Goal: Information Seeking & Learning: Find specific fact

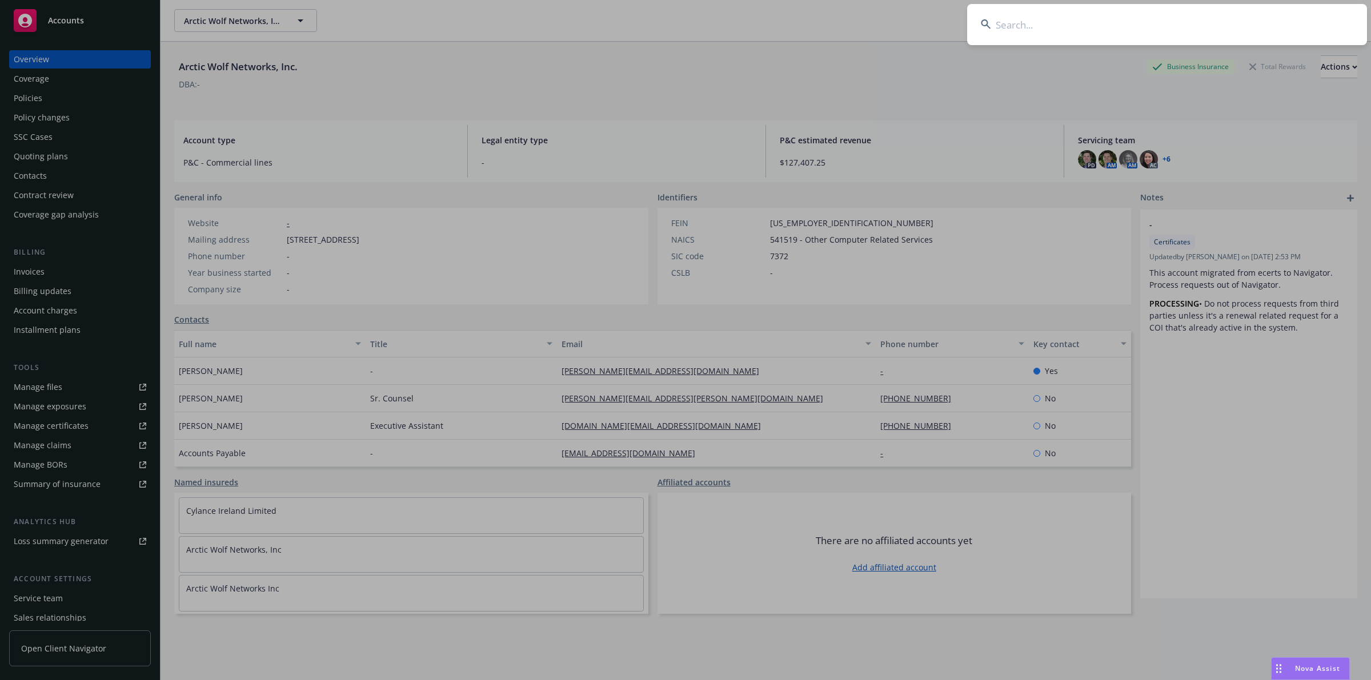
click at [1071, 21] on input at bounding box center [1167, 24] width 400 height 41
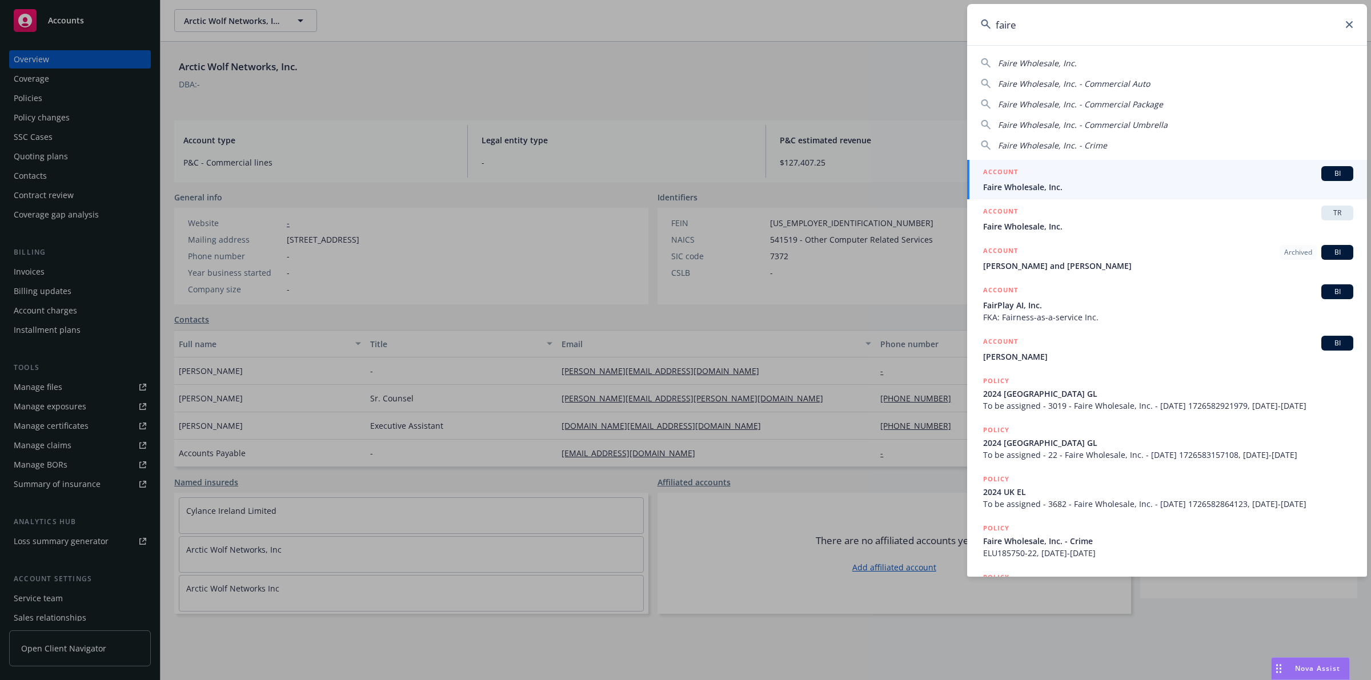
type input "faire"
click at [1077, 173] on div "ACCOUNT BI" at bounding box center [1168, 173] width 370 height 15
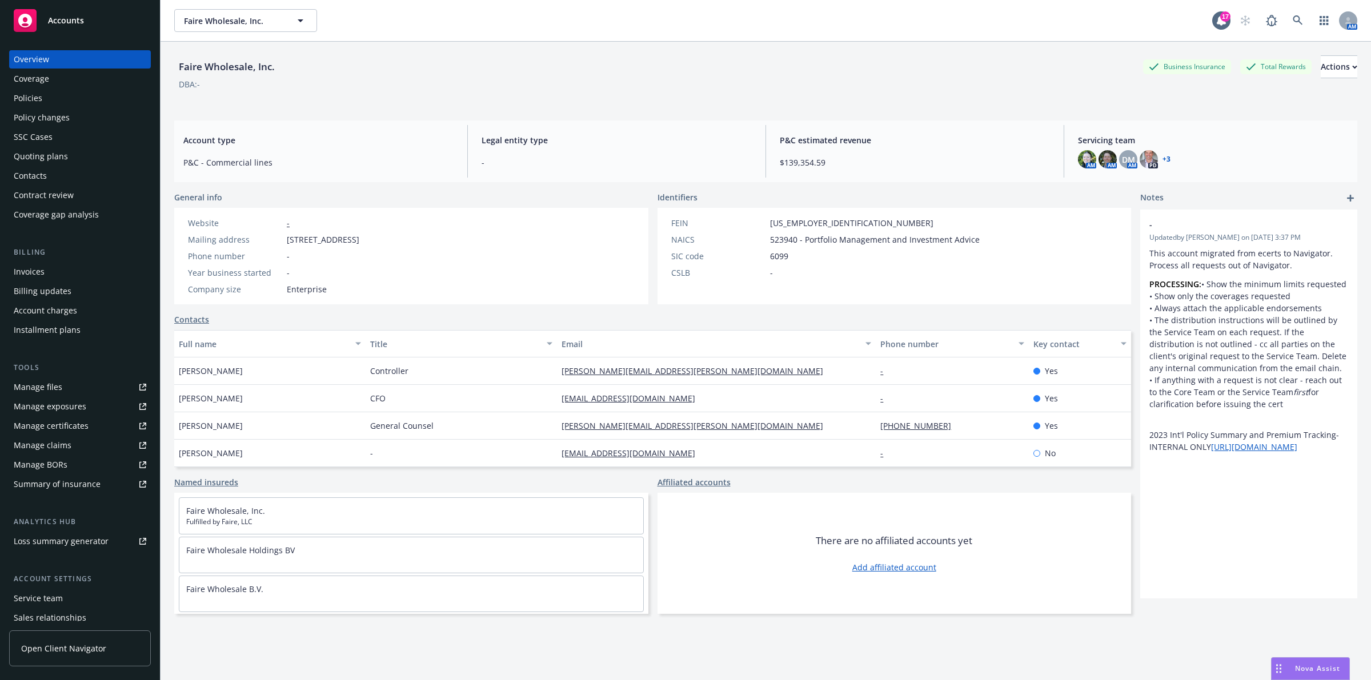
click at [63, 94] on div "Policies" at bounding box center [80, 98] width 133 height 18
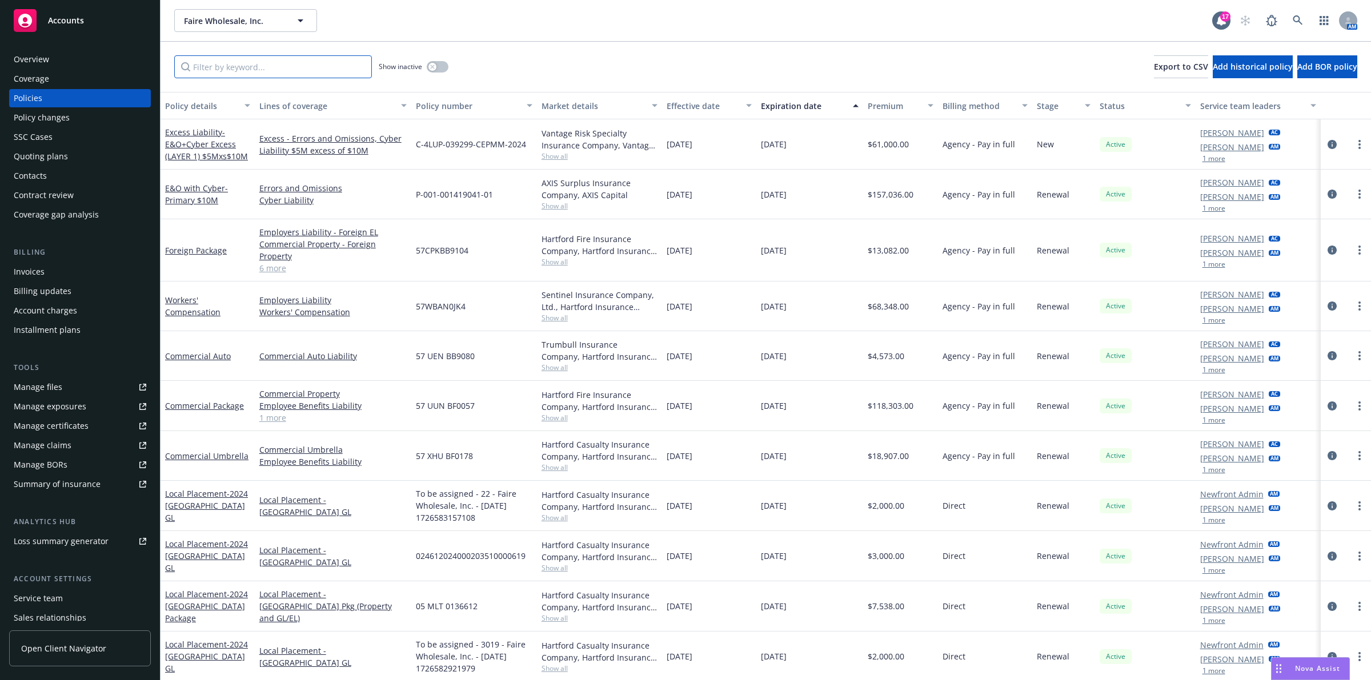
click at [263, 69] on input "Filter by keyword..." at bounding box center [273, 66] width 198 height 23
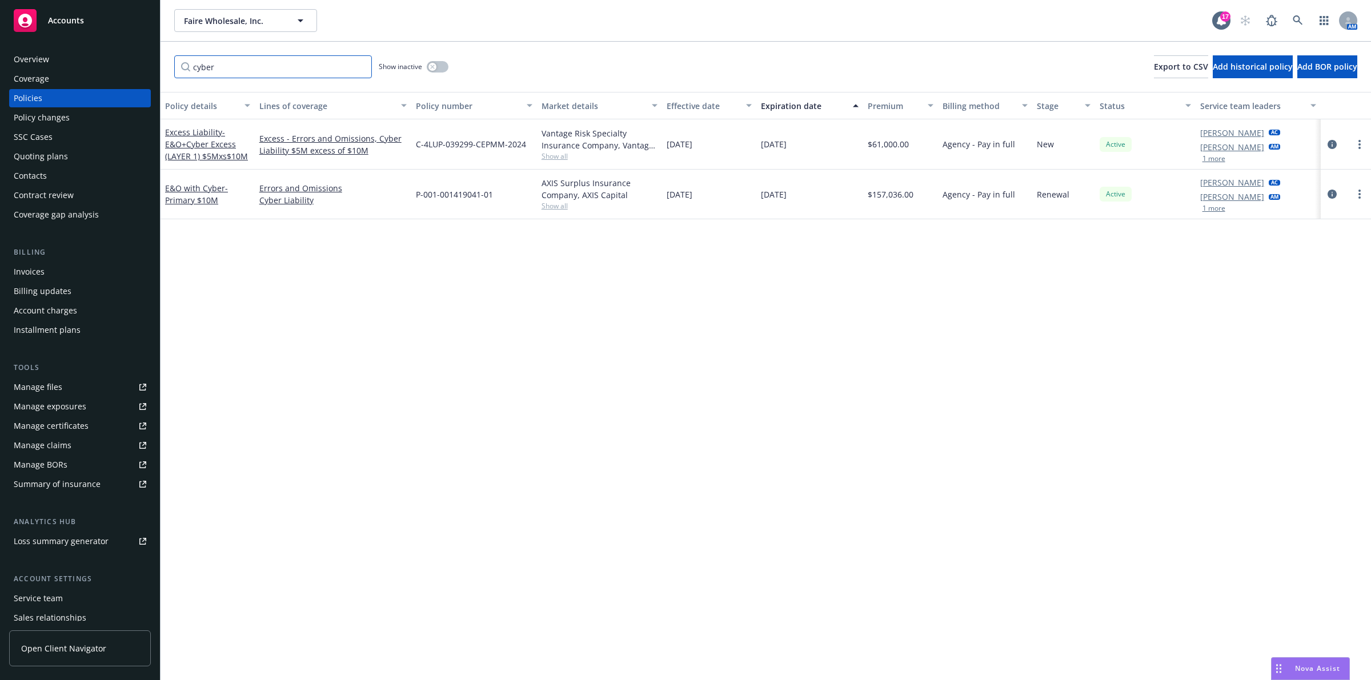
type input "cyber"
click at [350, 532] on div "Policy details Lines of coverage Policy number Market details Effective date Ex…" at bounding box center [766, 386] width 1211 height 588
click at [290, 600] on div "Policy details Lines of coverage Policy number Market details Effective date Ex…" at bounding box center [766, 386] width 1211 height 588
click at [175, 190] on link "E&O with Cyber - Primary $10M" at bounding box center [196, 194] width 63 height 23
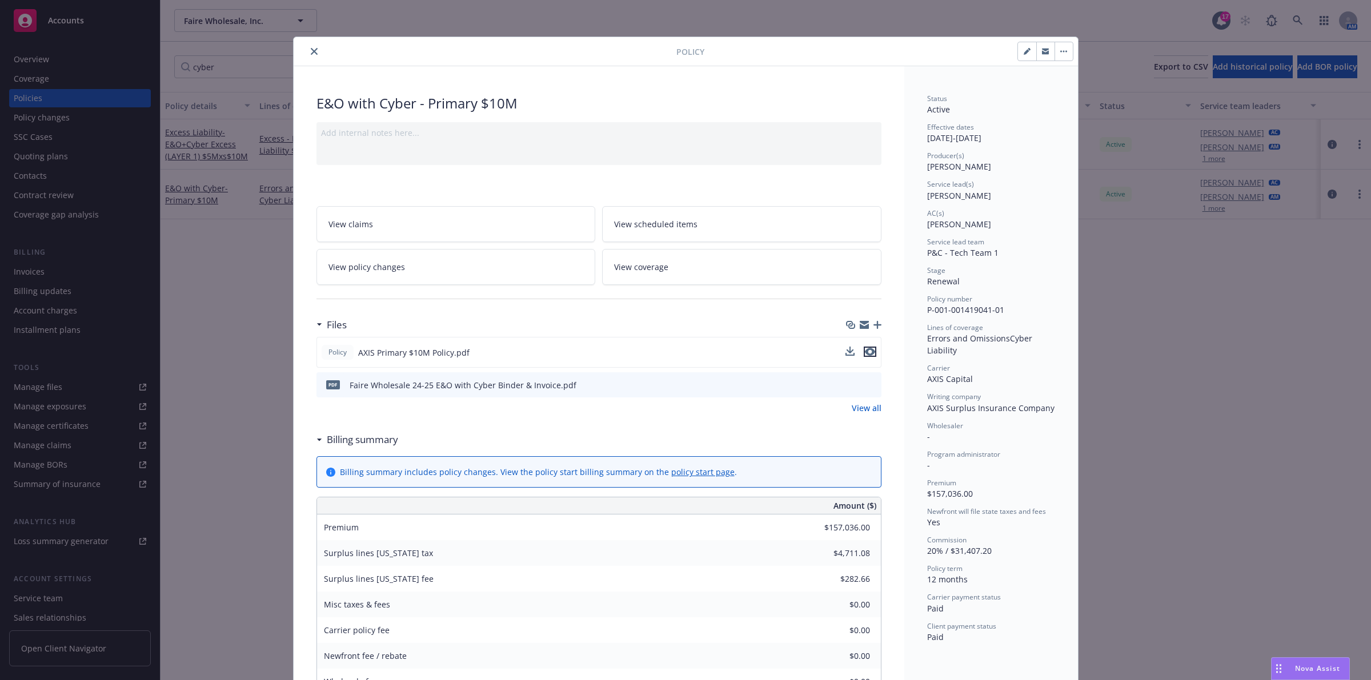
click at [865, 352] on icon "preview file" at bounding box center [870, 352] width 10 height 8
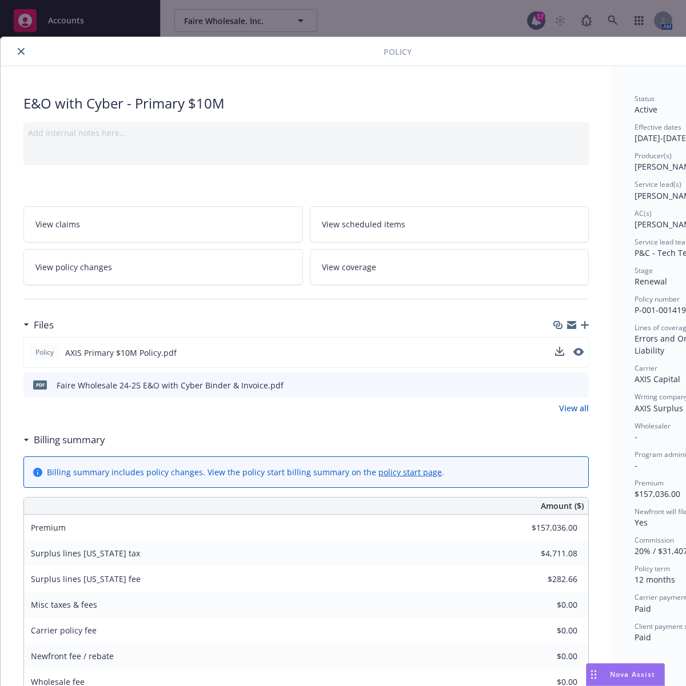
click at [18, 52] on icon "close" at bounding box center [21, 51] width 7 height 7
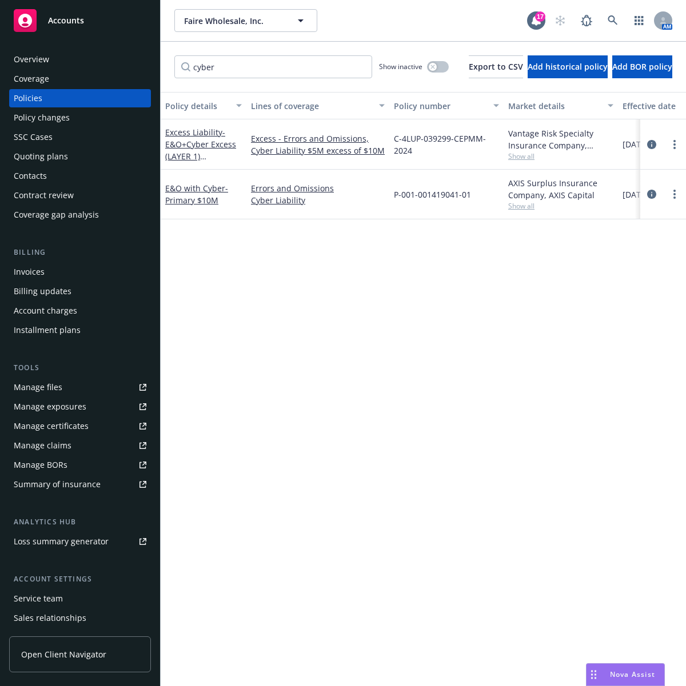
click at [329, 305] on div "Policy details Lines of coverage Policy number Market details Effective date Ex…" at bounding box center [423, 386] width 525 height 588
click at [203, 139] on span "- E&O+Cyber Excess (LAYER 1) $5Mxs$10M" at bounding box center [200, 150] width 71 height 47
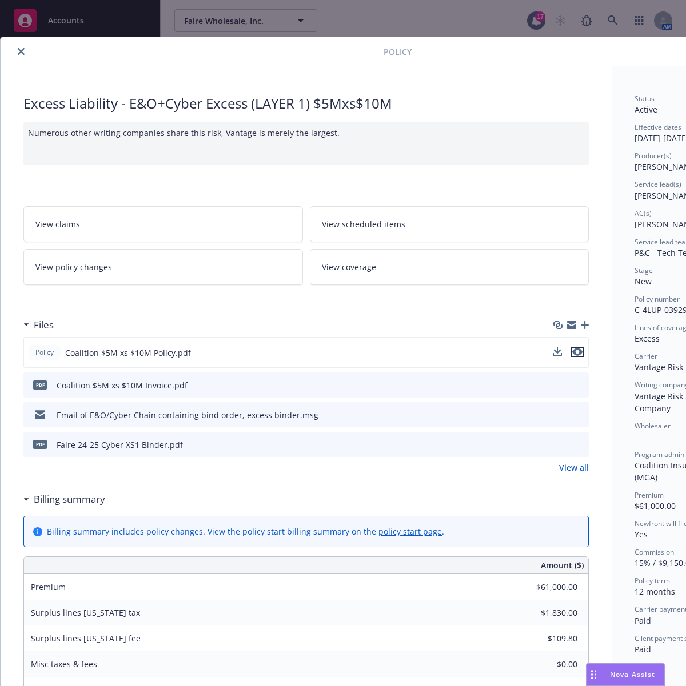
click at [577, 353] on icon "preview file" at bounding box center [577, 352] width 10 height 8
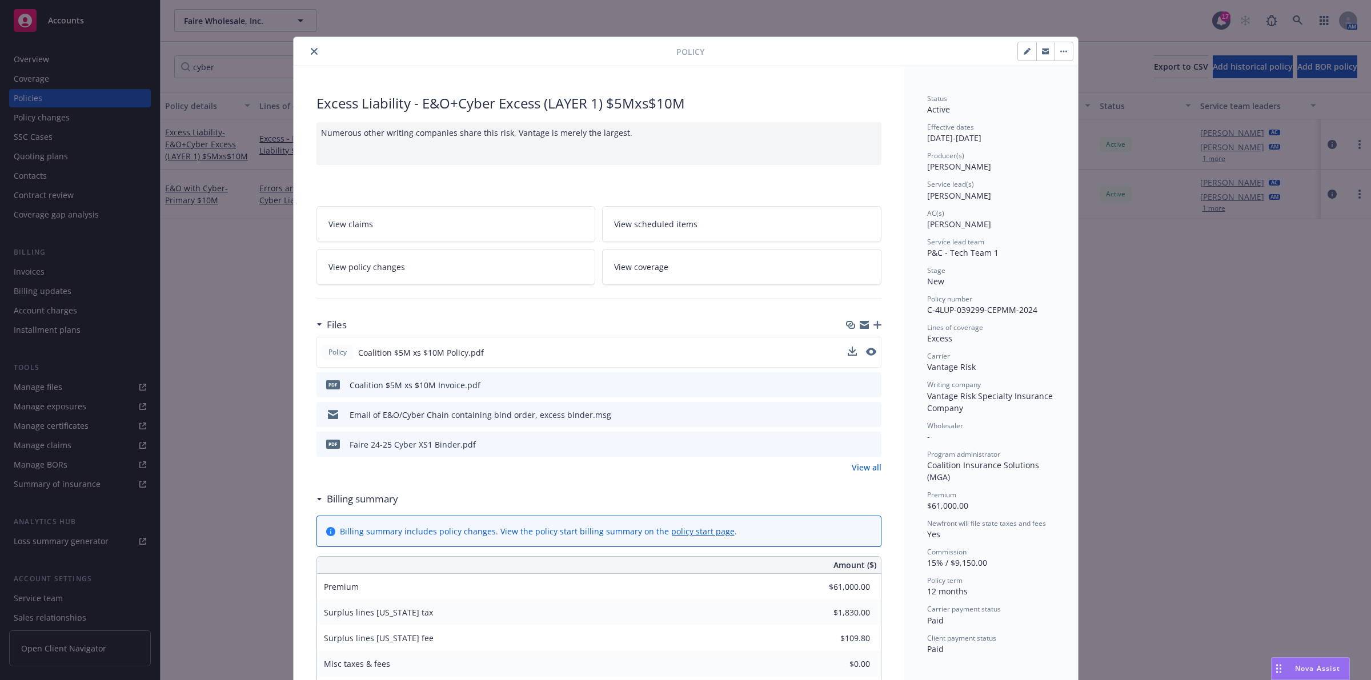
click at [999, 312] on span "C-4LUP-039299-CEPMM-2024" at bounding box center [982, 310] width 110 height 11
copy span "C-4LUP-039299-CEPMM-2024"
click at [311, 49] on icon "close" at bounding box center [314, 51] width 7 height 7
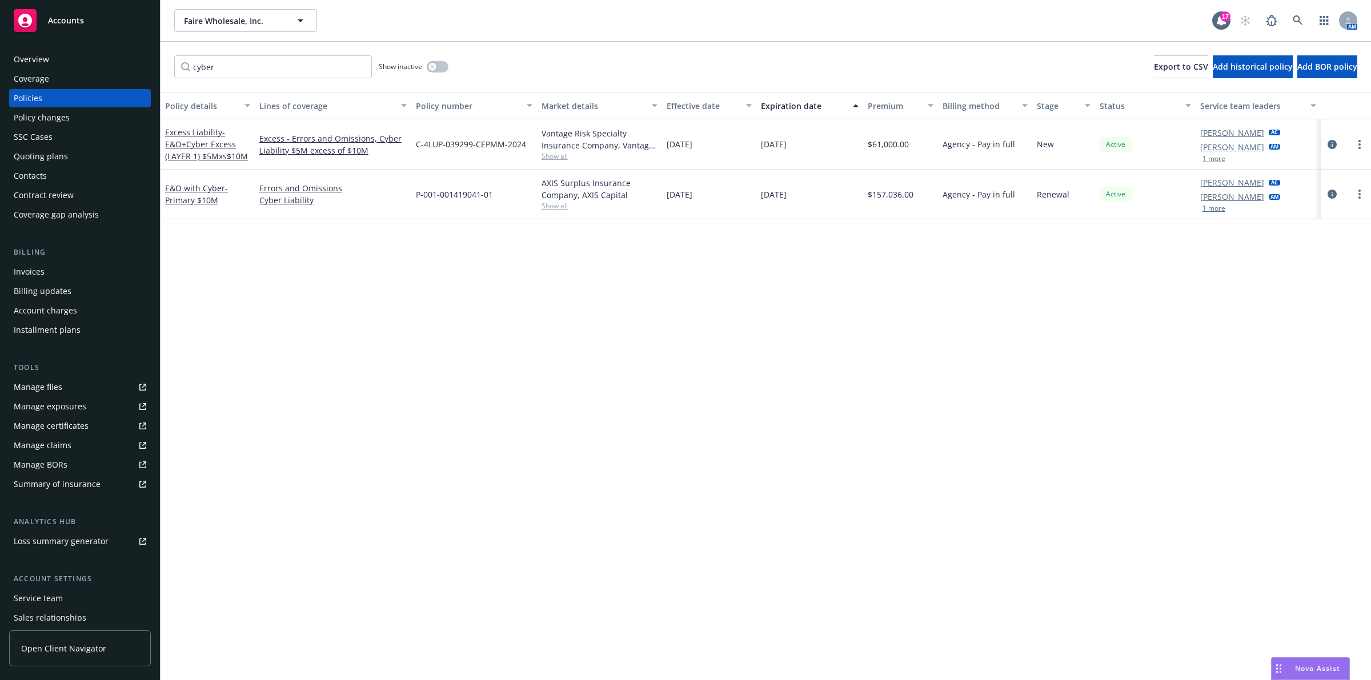
click at [76, 159] on div "Quoting plans" at bounding box center [80, 156] width 133 height 18
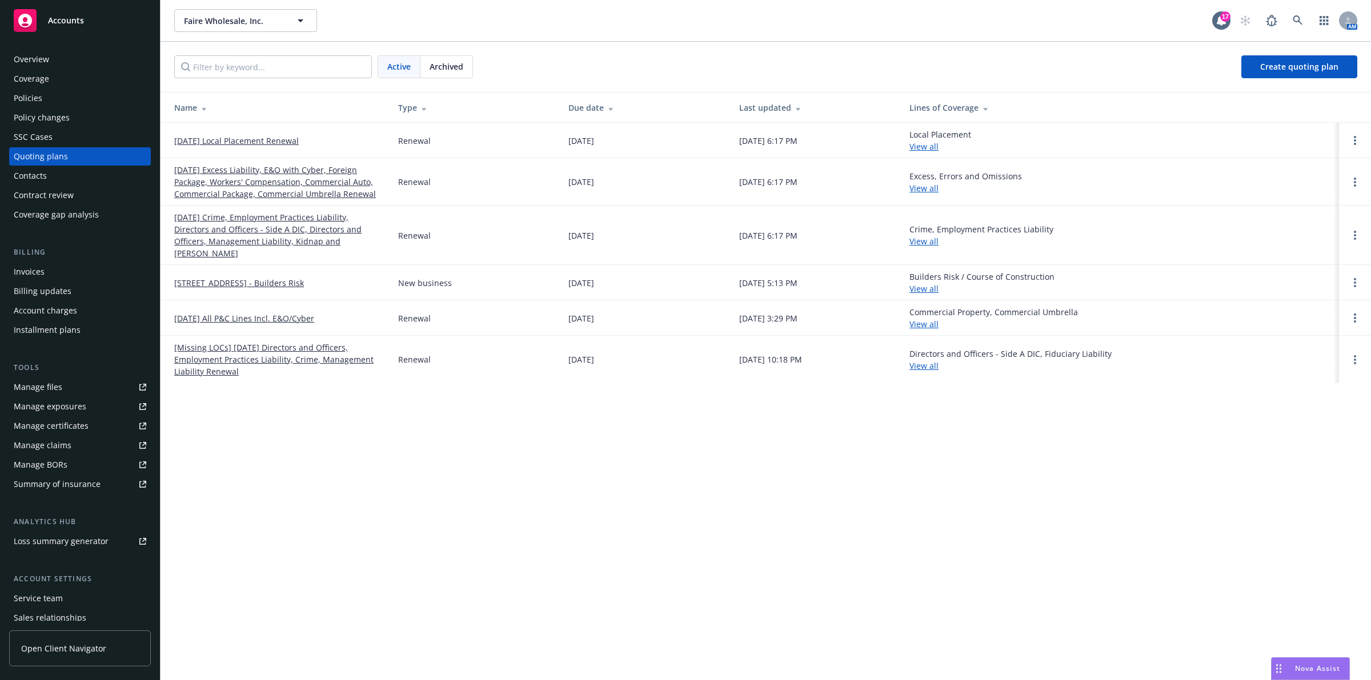
click at [296, 169] on link "[DATE] Excess Liability, E&O with Cyber, Foreign Package, Workers' Compensation…" at bounding box center [277, 182] width 206 height 36
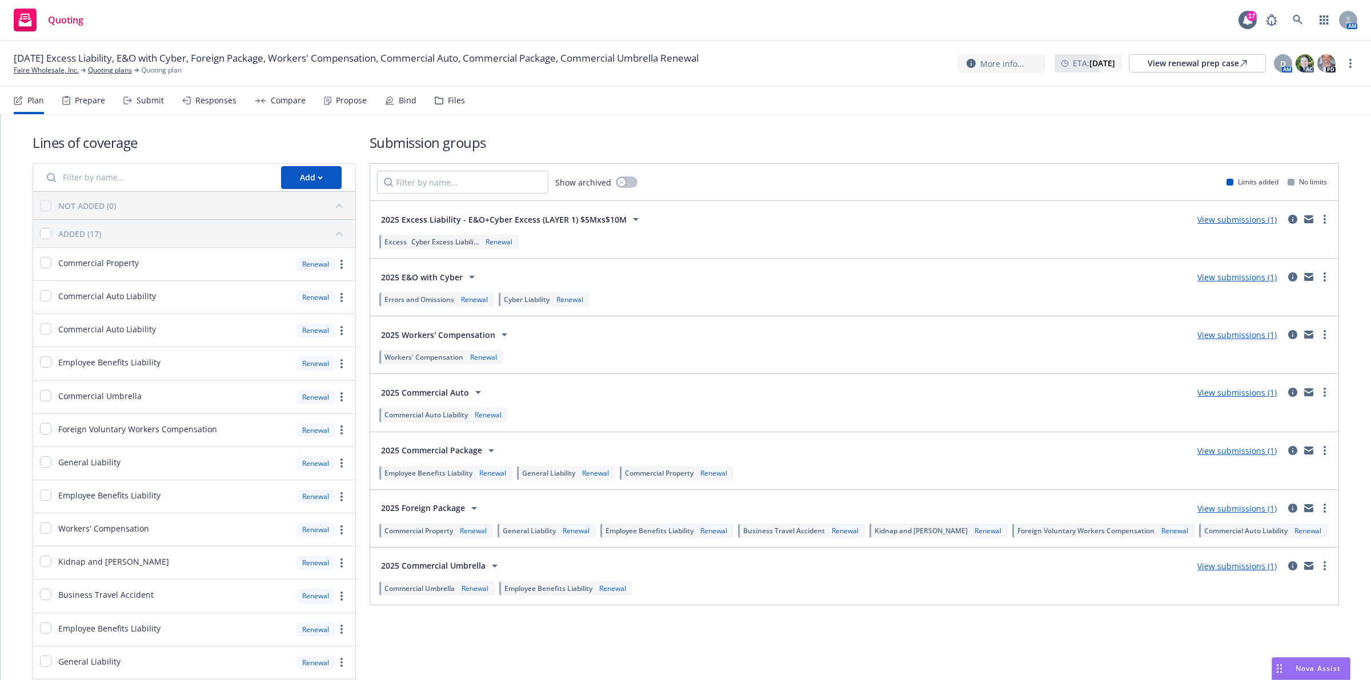
click at [1215, 275] on link "View submissions (1)" at bounding box center [1236, 277] width 79 height 11
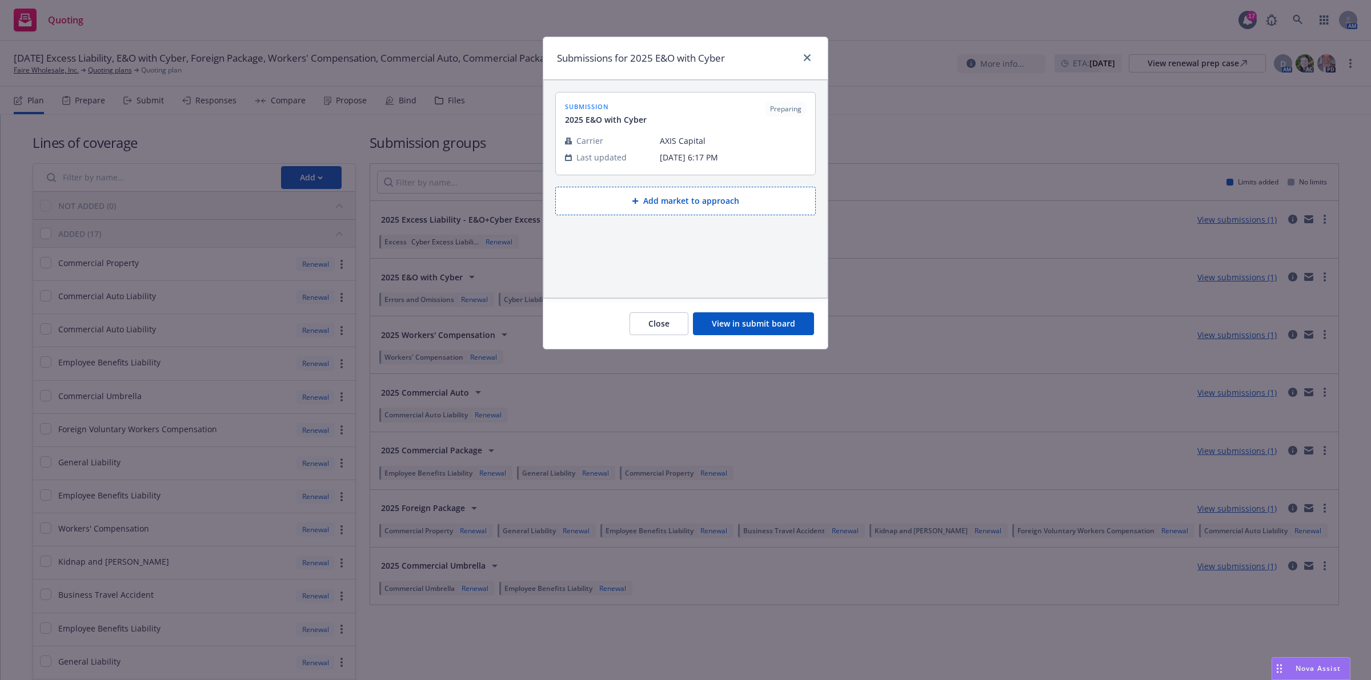
click at [800, 331] on button "View in submit board" at bounding box center [753, 324] width 121 height 23
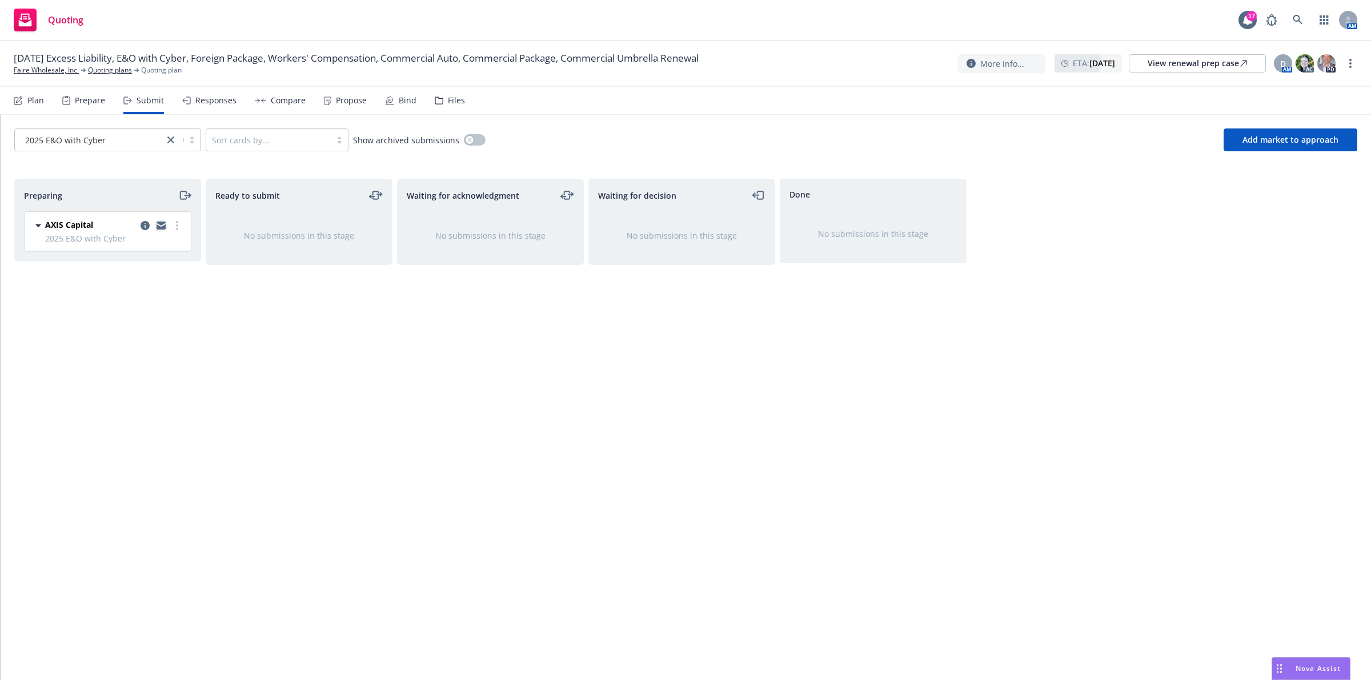
click at [157, 230] on icon "copy logging email" at bounding box center [161, 226] width 9 height 8
click at [173, 225] on link "more" at bounding box center [177, 226] width 14 height 14
click at [241, 251] on div "No submissions in this stage" at bounding box center [299, 235] width 186 height 49
click at [185, 195] on icon "moveRight" at bounding box center [188, 195] width 6 height 0
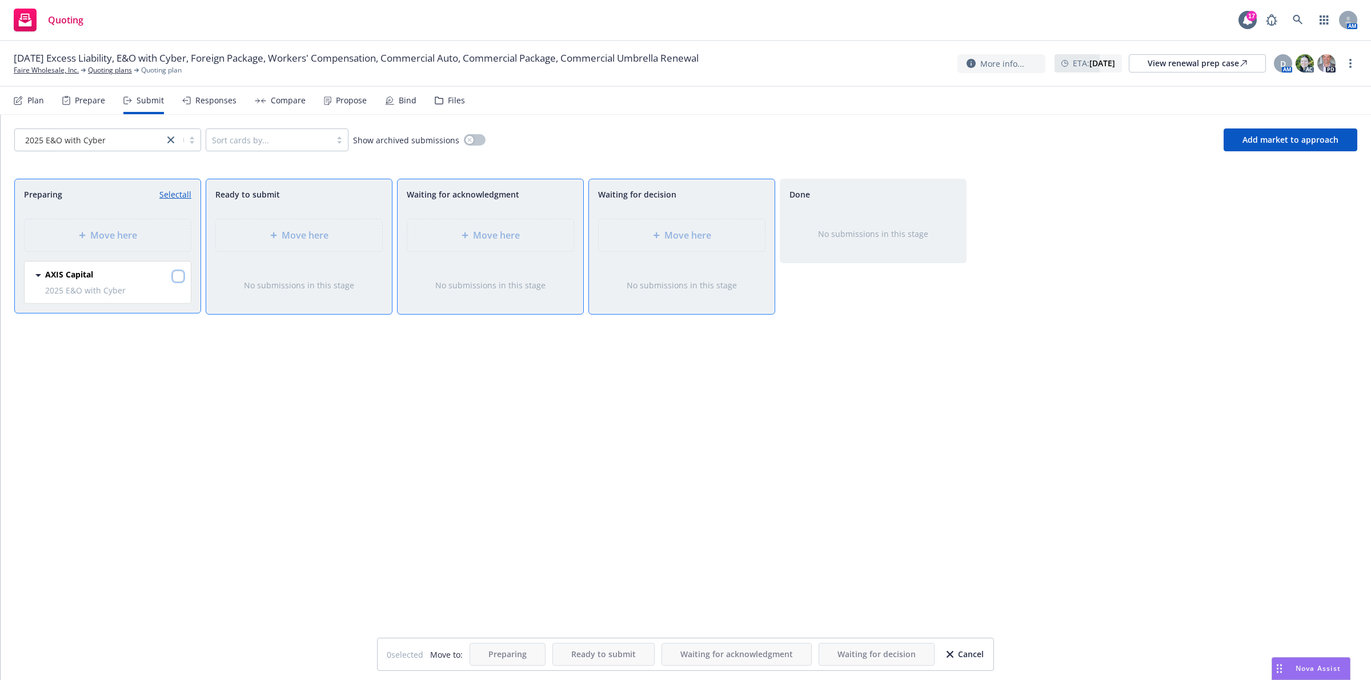
click at [175, 275] on input "checkbox" at bounding box center [178, 276] width 11 height 11
checkbox input "true"
click at [534, 236] on div "Move here" at bounding box center [490, 236] width 148 height 14
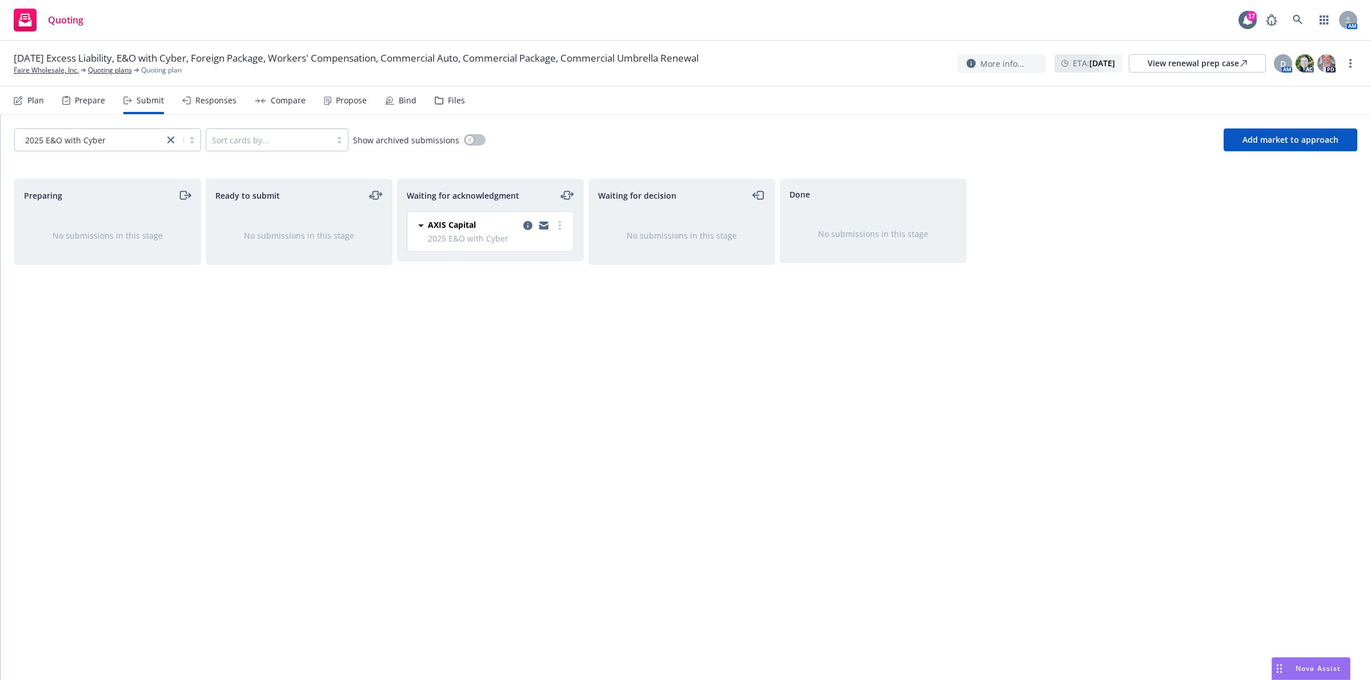
click at [763, 451] on div "Waiting for decision No submissions in this stage" at bounding box center [681, 418] width 187 height 478
click at [112, 66] on link "Quoting plans" at bounding box center [110, 70] width 44 height 10
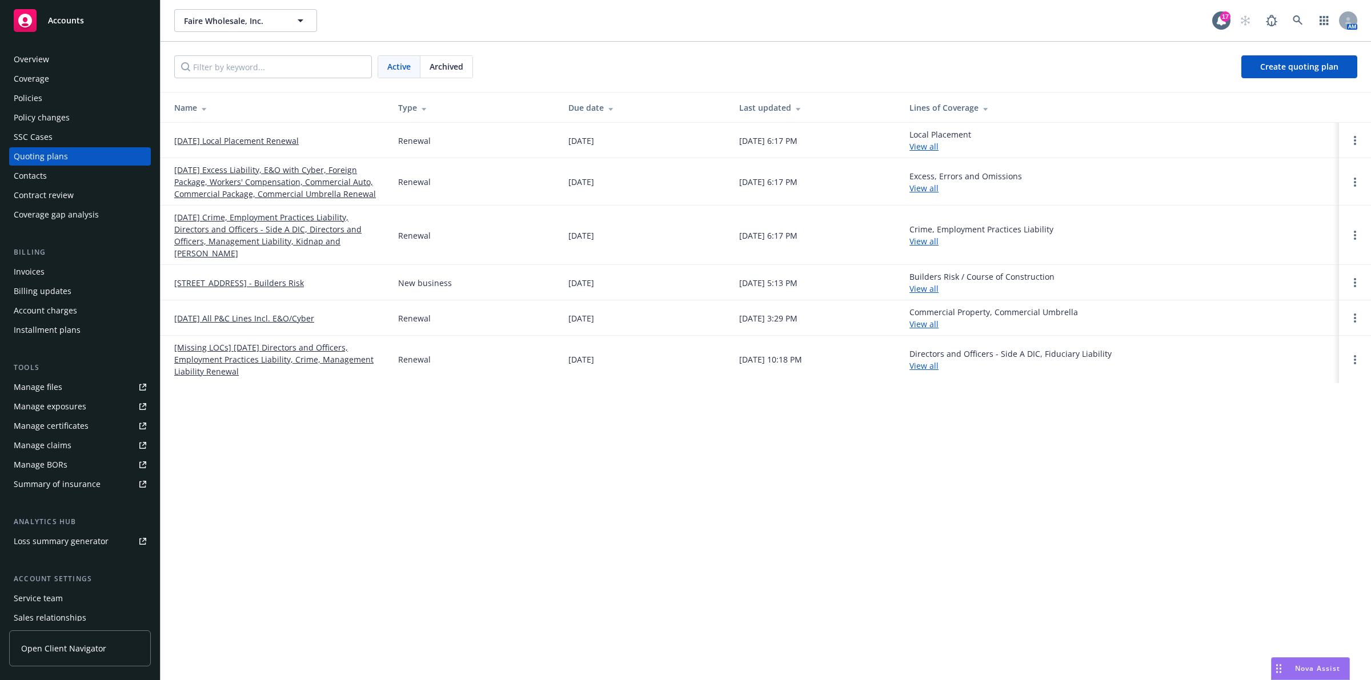
click at [612, 492] on div "Faire Wholesale, Inc. Faire Wholesale, Inc. 17 AM Active Archived Create quotin…" at bounding box center [766, 340] width 1211 height 680
click at [21, 104] on div "Policies" at bounding box center [28, 98] width 29 height 18
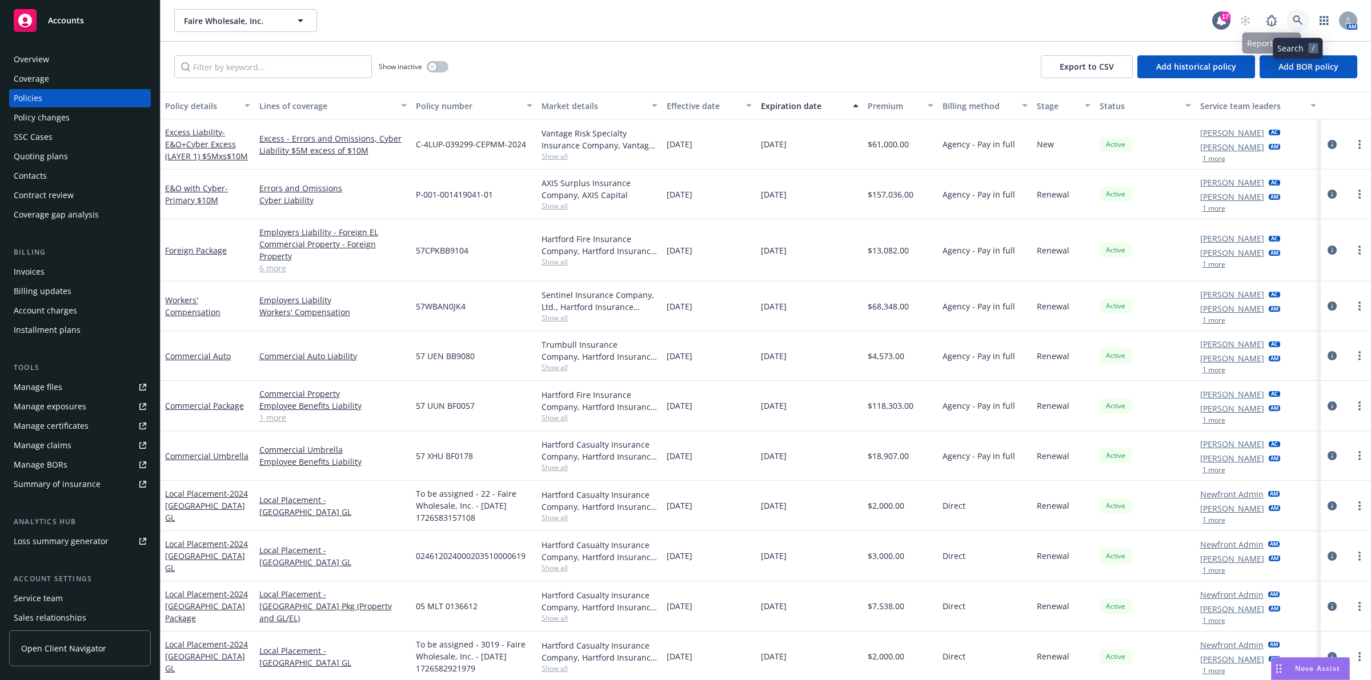
click at [1301, 23] on icon at bounding box center [1298, 20] width 10 height 10
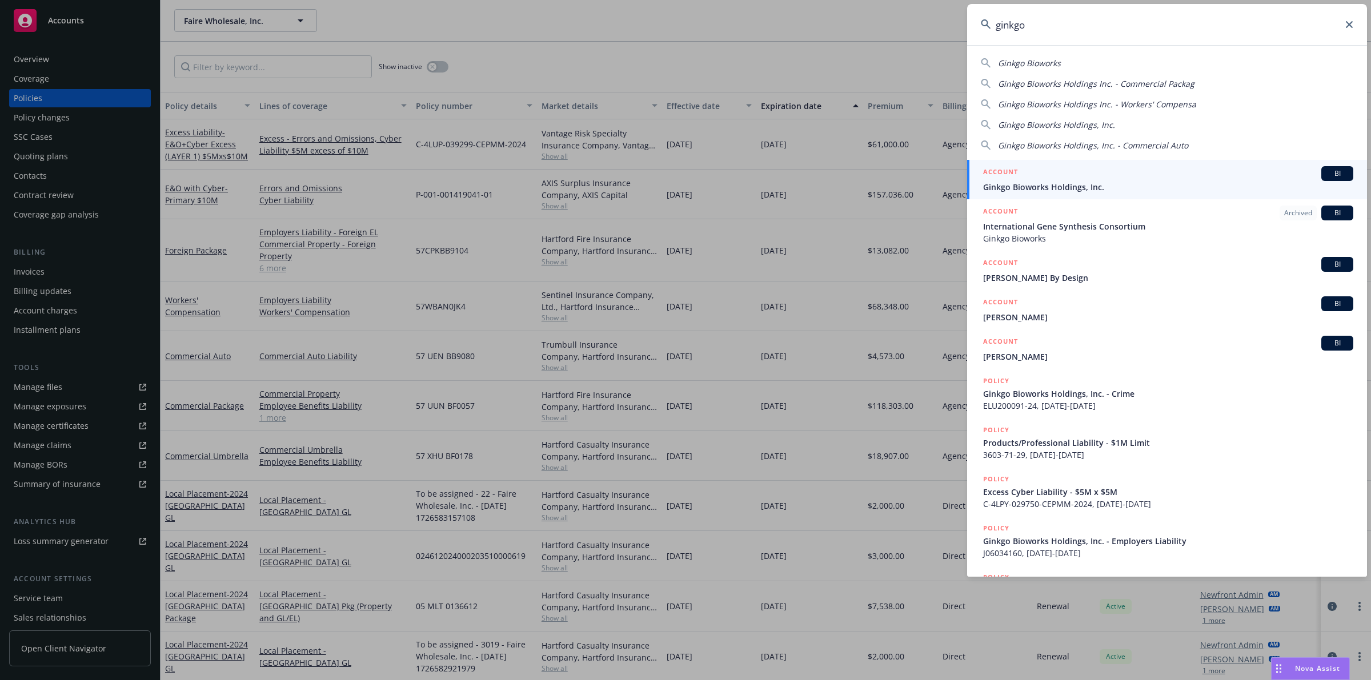
type input "ginkgo"
click at [1135, 172] on div "ACCOUNT BI" at bounding box center [1168, 173] width 370 height 15
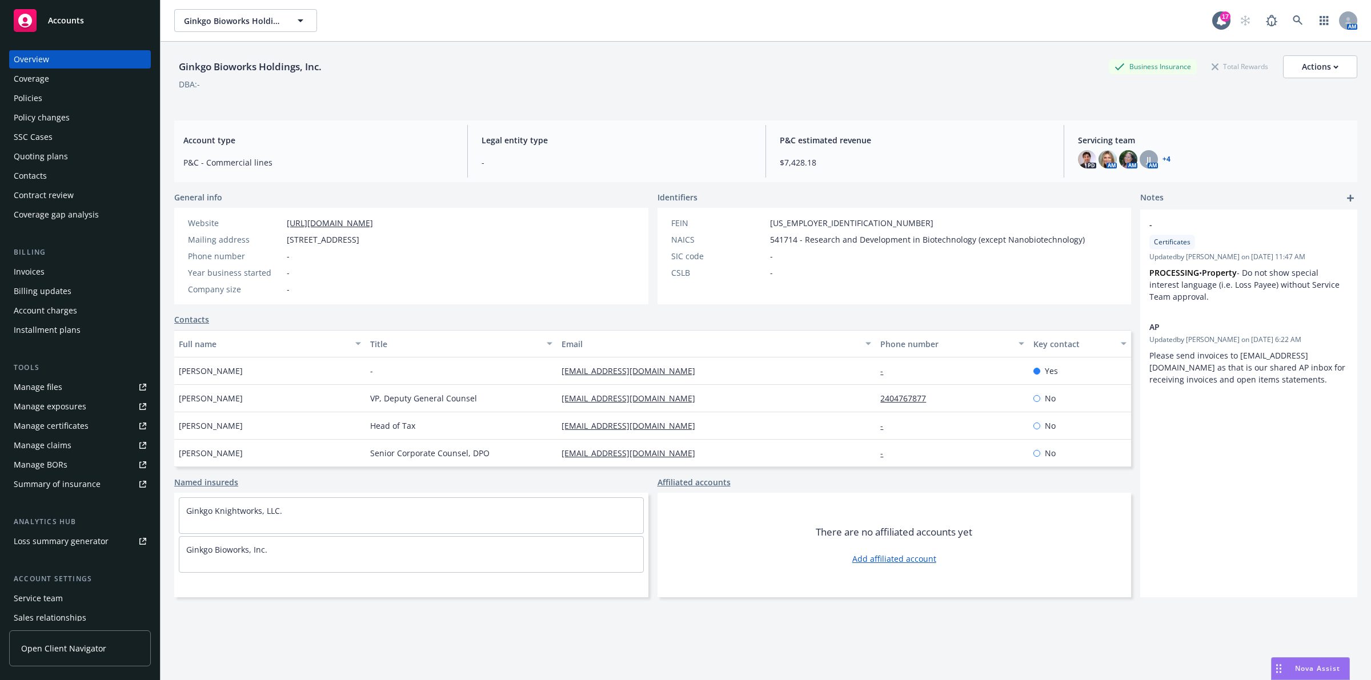
click at [56, 98] on div "Policies" at bounding box center [80, 98] width 133 height 18
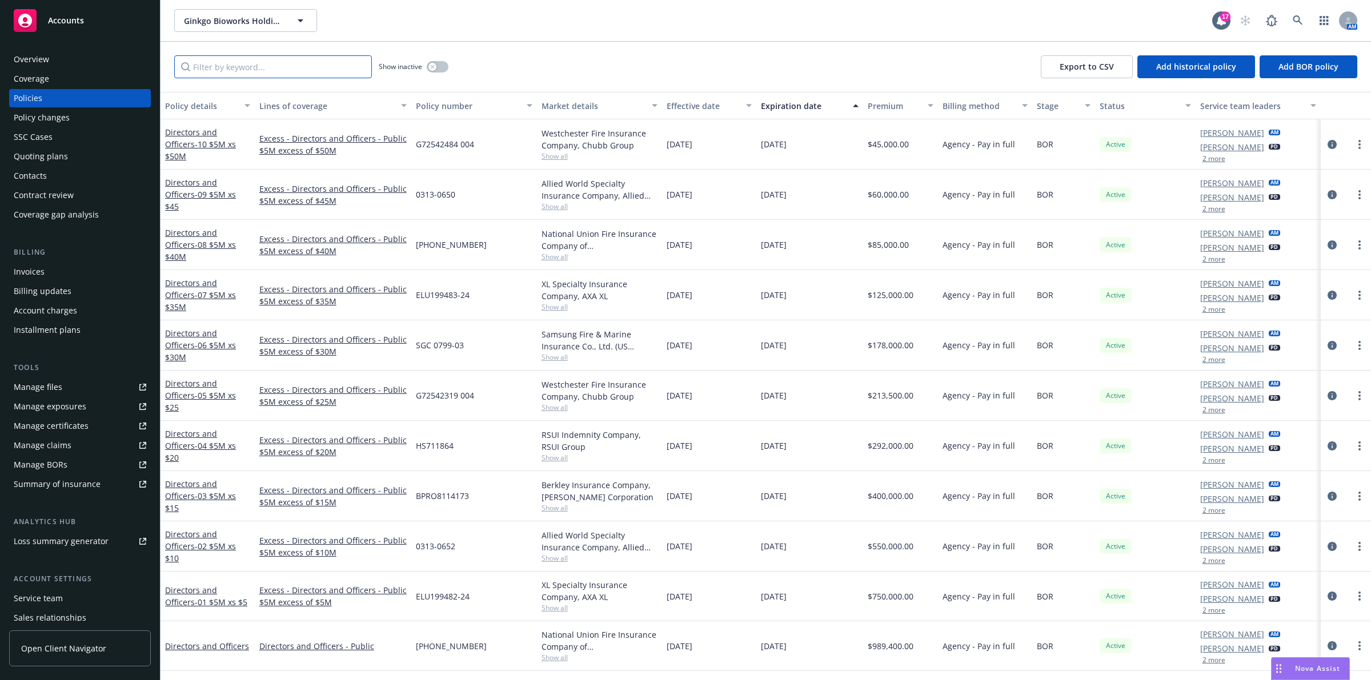
click at [210, 65] on input "Filter by keyword..." at bounding box center [273, 66] width 198 height 23
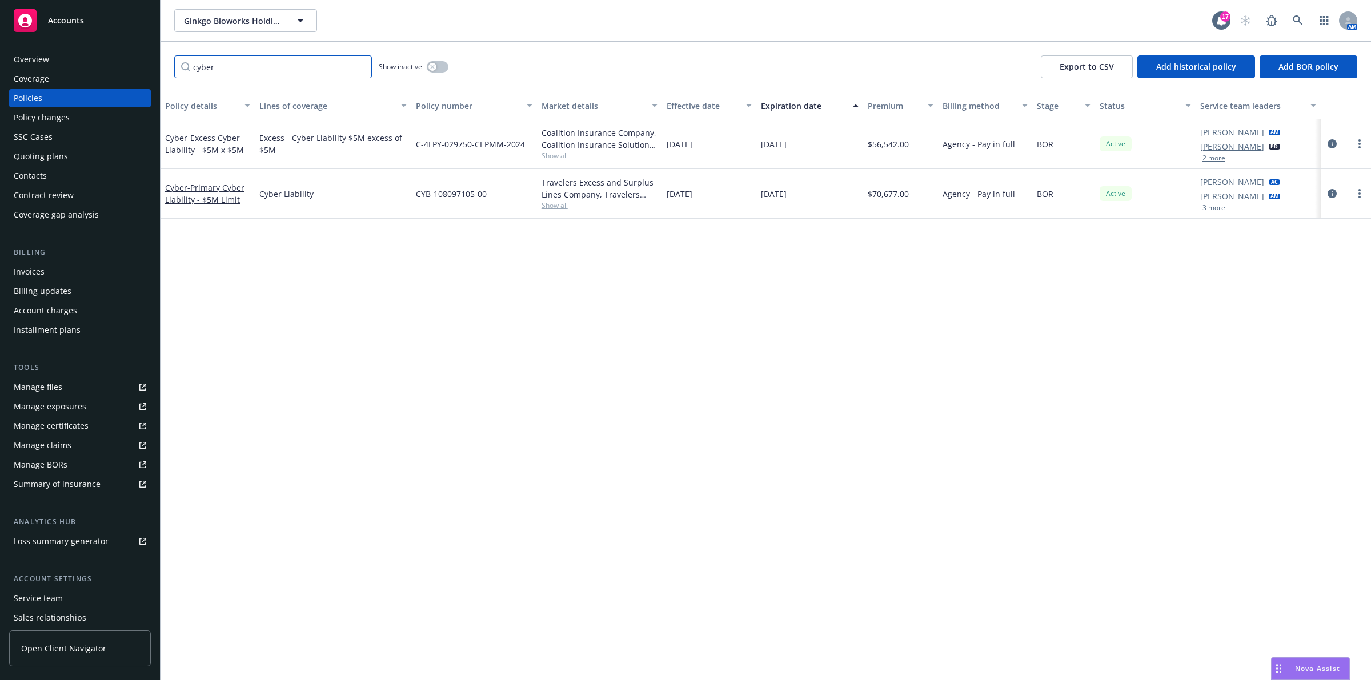
type input "cyber"
drag, startPoint x: 327, startPoint y: 295, endPoint x: 318, endPoint y: 280, distance: 17.7
click at [329, 295] on div "Policy details Lines of coverage Policy number Market details Effective date Ex…" at bounding box center [766, 386] width 1211 height 588
click at [383, 460] on div "Policy details Lines of coverage Policy number Market details Effective date Ex…" at bounding box center [766, 386] width 1211 height 588
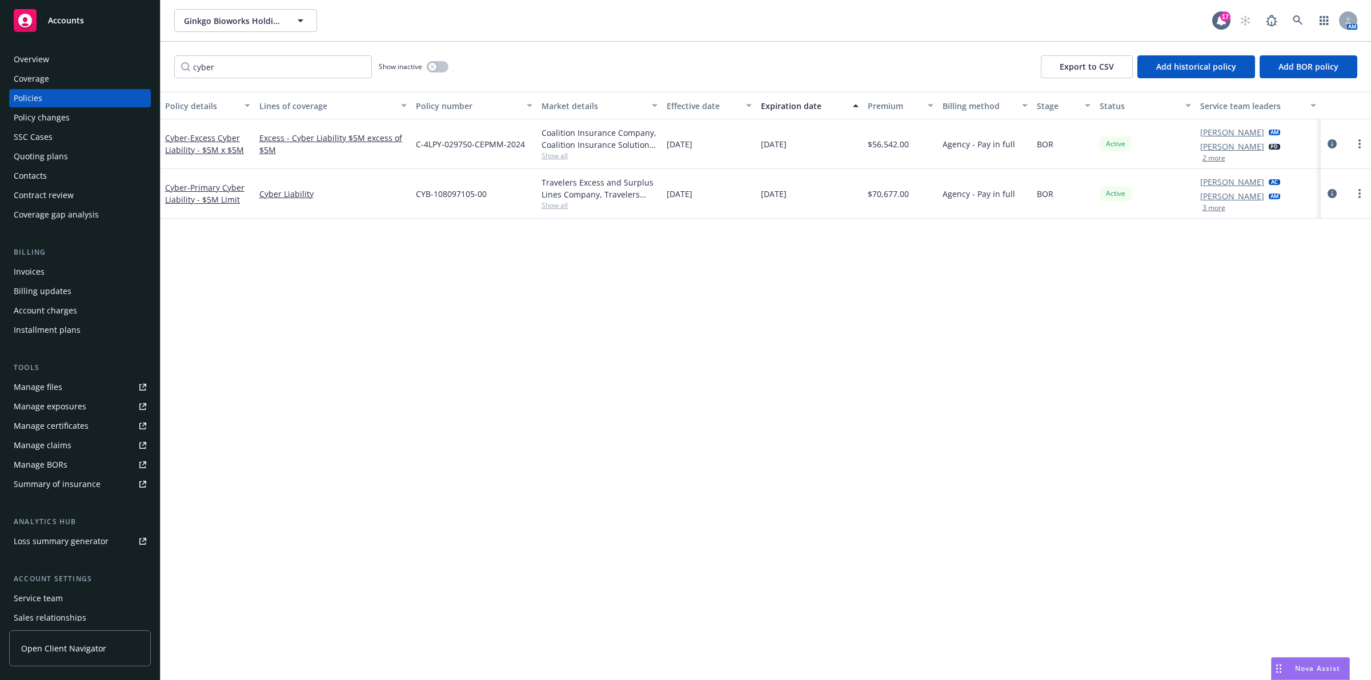
click at [49, 62] on div "Overview" at bounding box center [80, 59] width 133 height 18
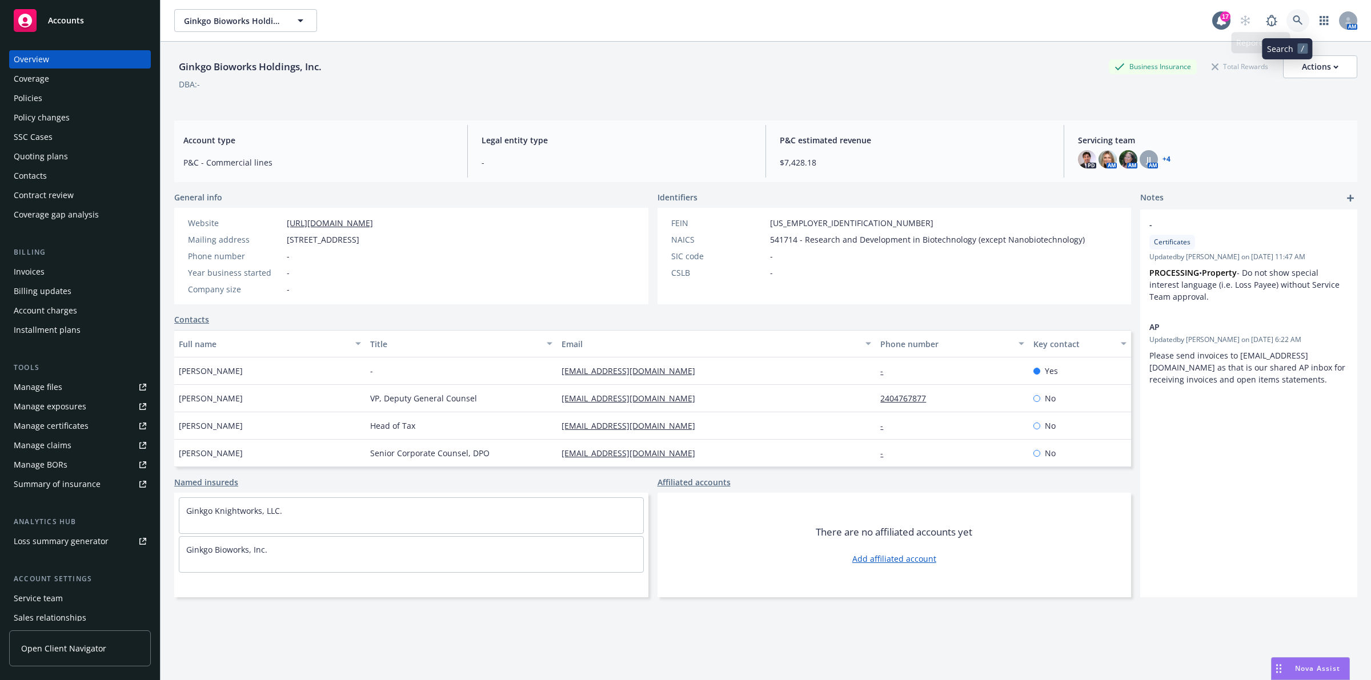
click at [1287, 29] on link at bounding box center [1298, 20] width 23 height 23
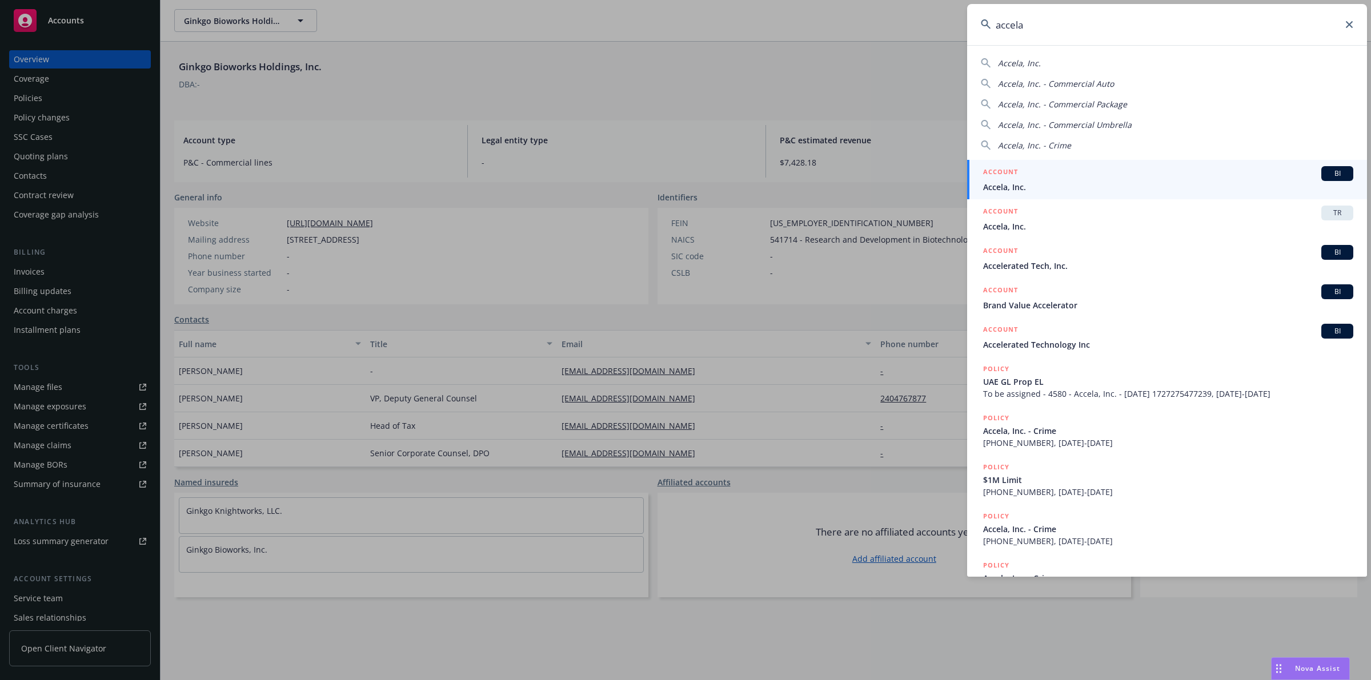
type input "accela"
click at [1206, 170] on div "ACCOUNT BI" at bounding box center [1168, 173] width 370 height 15
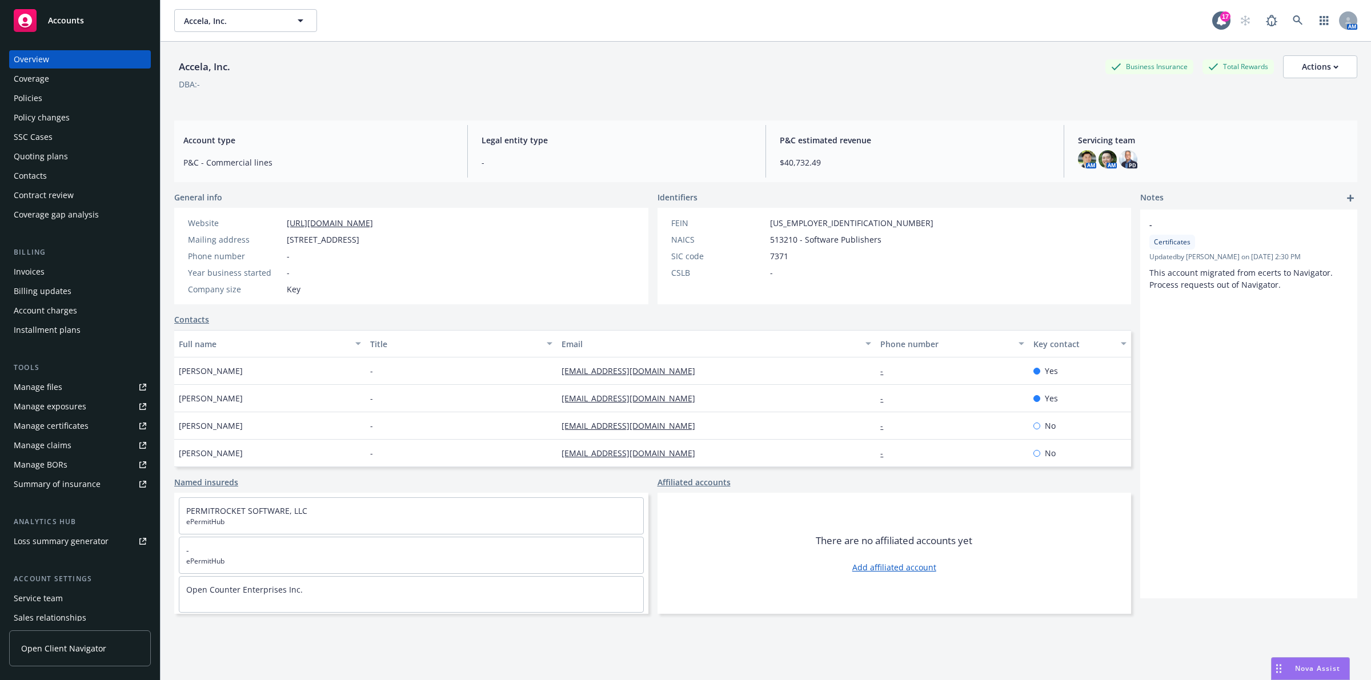
click at [44, 89] on div "Policies" at bounding box center [80, 98] width 133 height 18
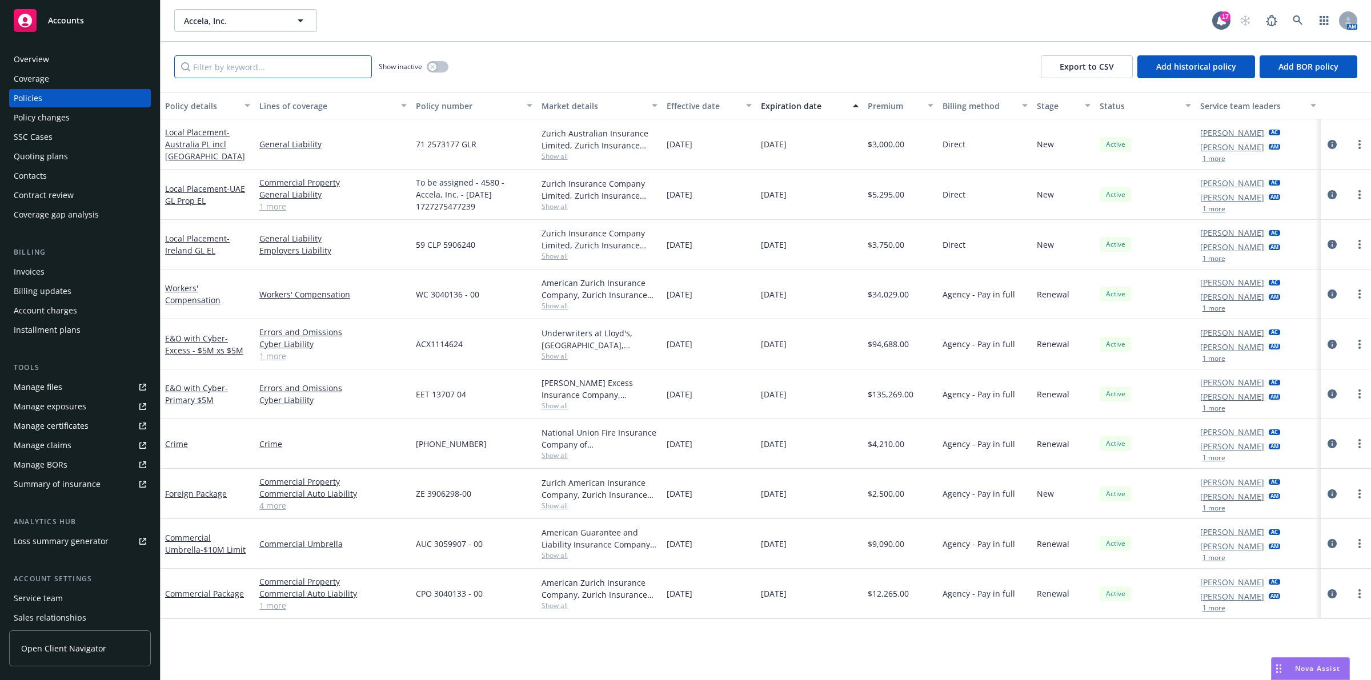
click at [278, 77] on input "Filter by keyword..." at bounding box center [273, 66] width 198 height 23
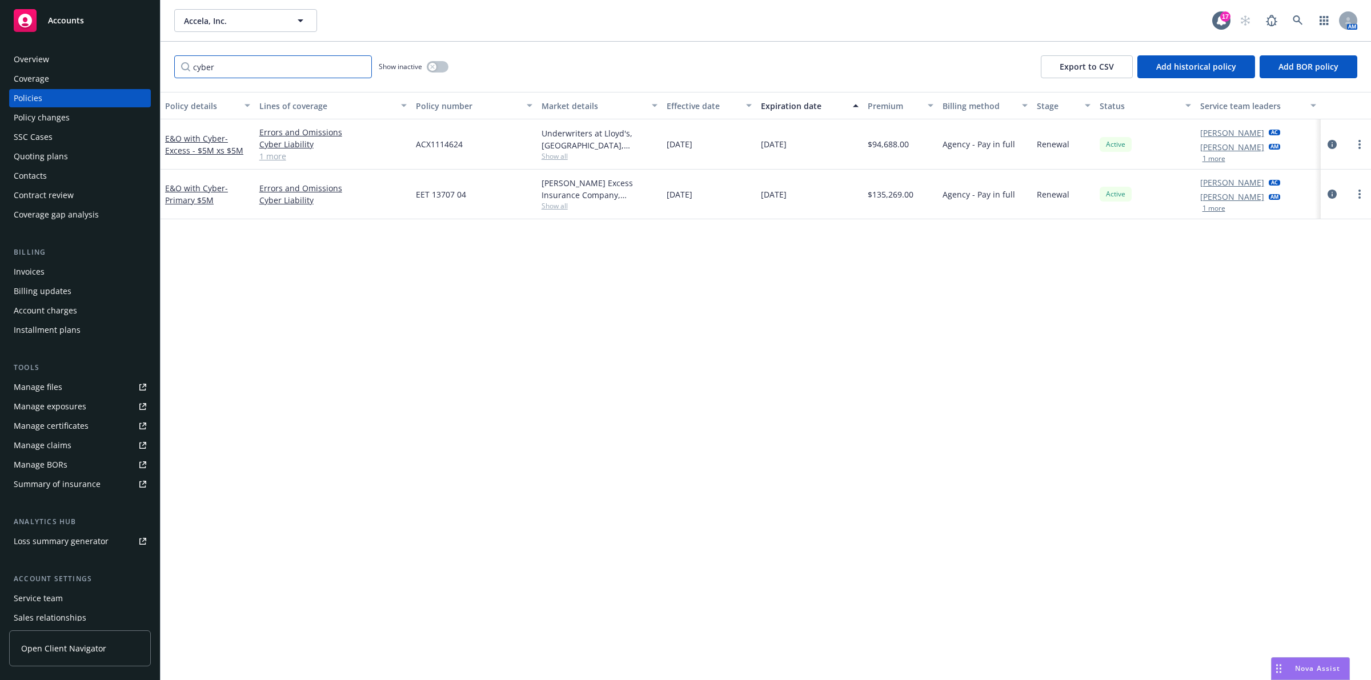
type input "cyber"
click at [871, 419] on div "Policy details Lines of coverage Policy number Market details Effective date Ex…" at bounding box center [766, 386] width 1211 height 588
click at [832, 426] on div "Policy details Lines of coverage Policy number Market details Effective date Ex…" at bounding box center [766, 386] width 1211 height 588
click at [772, 432] on div "Policy details Lines of coverage Policy number Market details Effective date Ex…" at bounding box center [766, 386] width 1211 height 588
click at [771, 432] on div "Policy details Lines of coverage Policy number Market details Effective date Ex…" at bounding box center [766, 386] width 1211 height 588
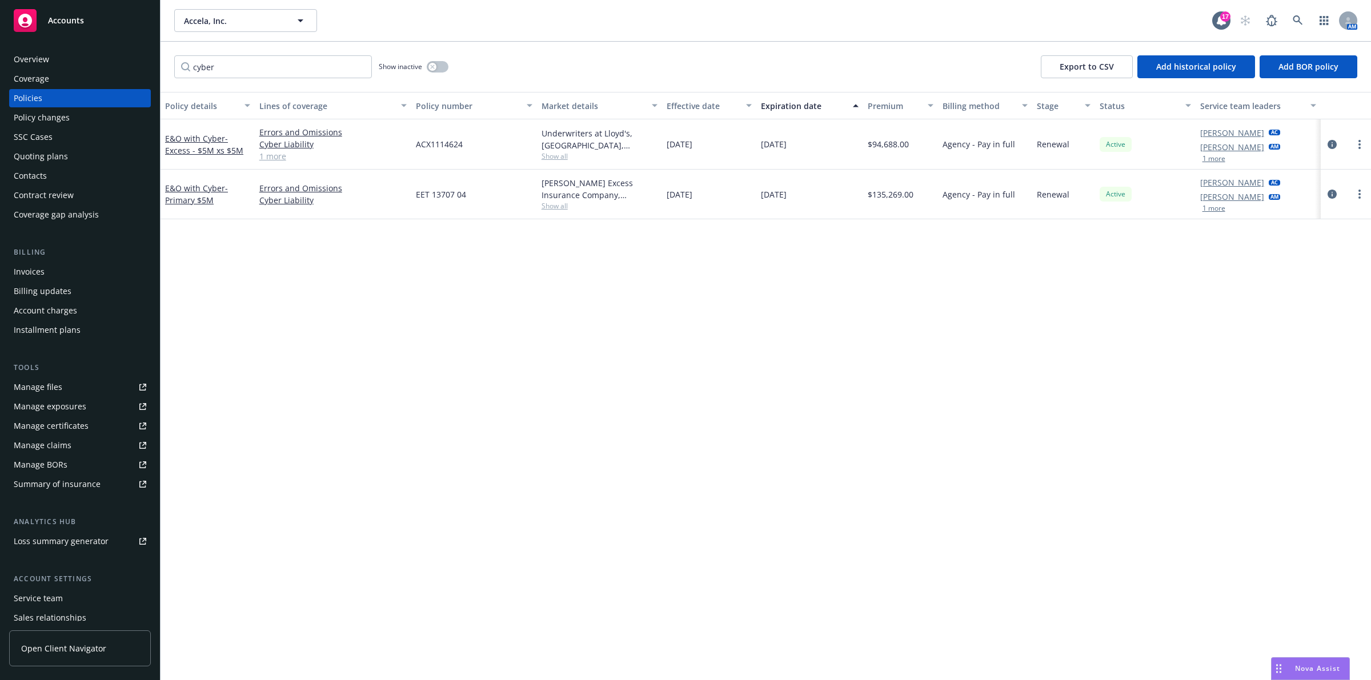
click at [671, 401] on div "Policy details Lines of coverage Policy number Market details Effective date Ex…" at bounding box center [766, 386] width 1211 height 588
click at [644, 403] on div "Policy details Lines of coverage Policy number Market details Effective date Ex…" at bounding box center [766, 386] width 1211 height 588
click at [619, 432] on div "Policy details Lines of coverage Policy number Market details Effective date Ex…" at bounding box center [766, 386] width 1211 height 588
click at [707, 327] on div "Policy details Lines of coverage Policy number Market details Effective date Ex…" at bounding box center [766, 386] width 1211 height 588
drag, startPoint x: 506, startPoint y: 524, endPoint x: 460, endPoint y: 550, distance: 52.7
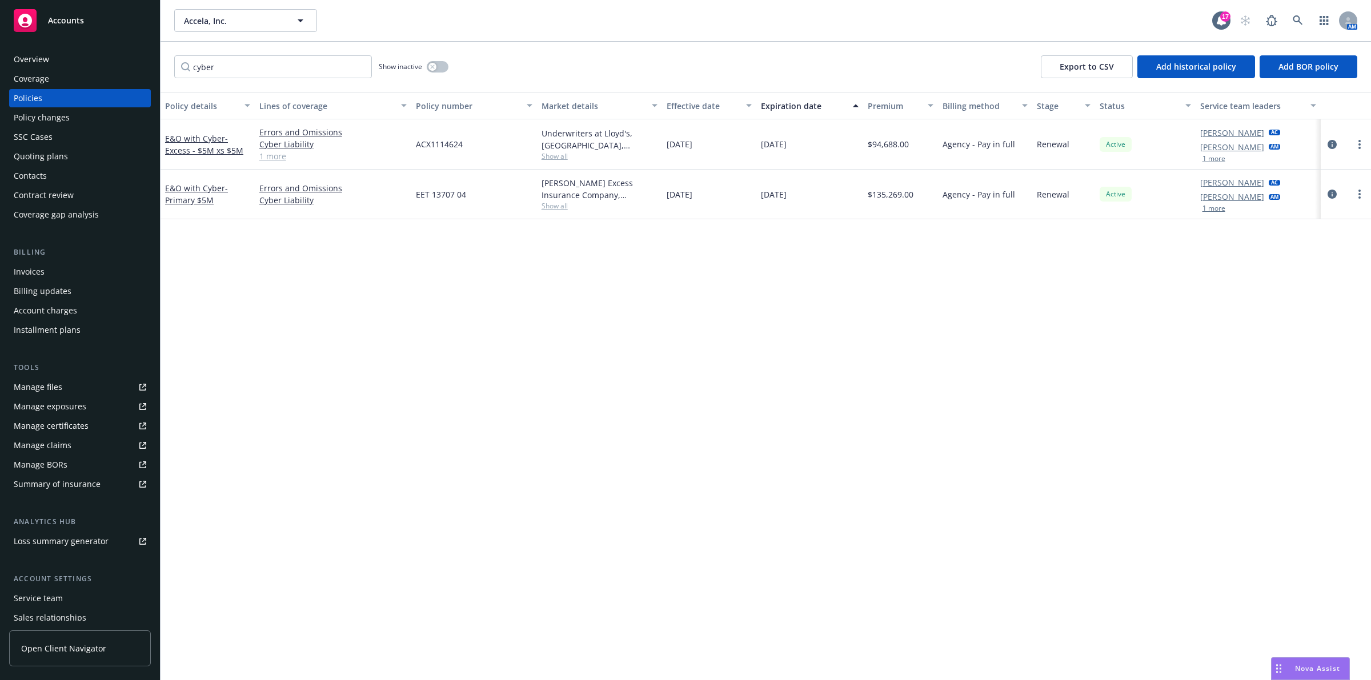
drag, startPoint x: 460, startPoint y: 550, endPoint x: 400, endPoint y: 588, distance: 71.2
click at [400, 584] on div "Policy details Lines of coverage Policy number Market details Effective date Ex…" at bounding box center [766, 386] width 1211 height 588
click at [741, 364] on div "Policy details Lines of coverage Policy number Market details Effective date Ex…" at bounding box center [766, 386] width 1211 height 588
click at [1303, 27] on link at bounding box center [1298, 20] width 23 height 23
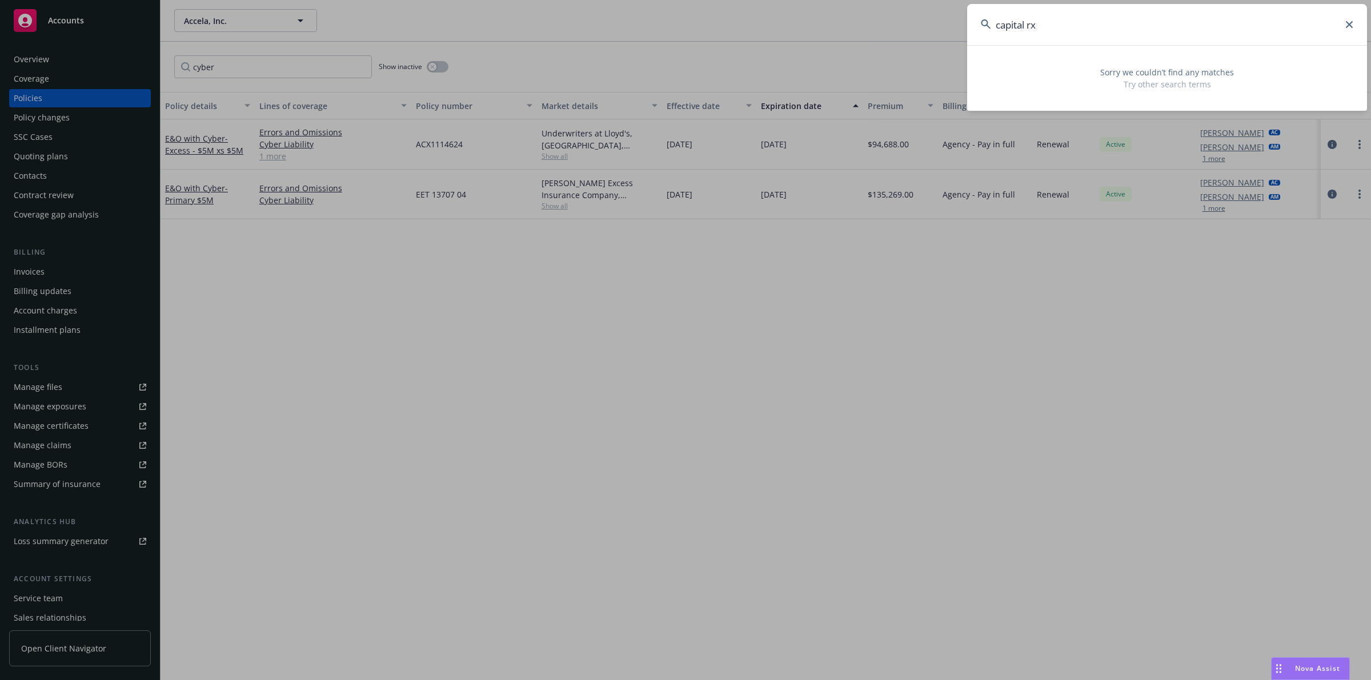
click at [1047, 25] on input "capital rx" at bounding box center [1167, 24] width 400 height 41
click at [1048, 23] on input "capital rx" at bounding box center [1167, 24] width 400 height 41
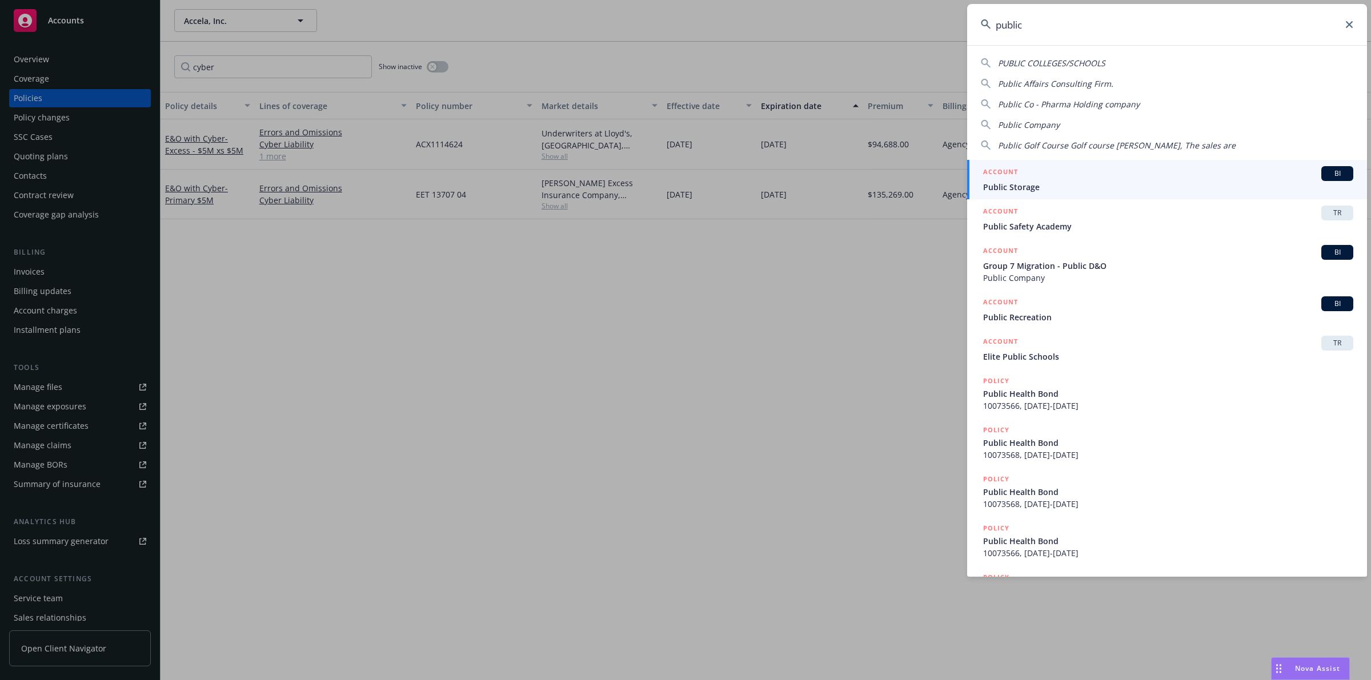
click at [1048, 26] on input "public" at bounding box center [1167, 24] width 400 height 41
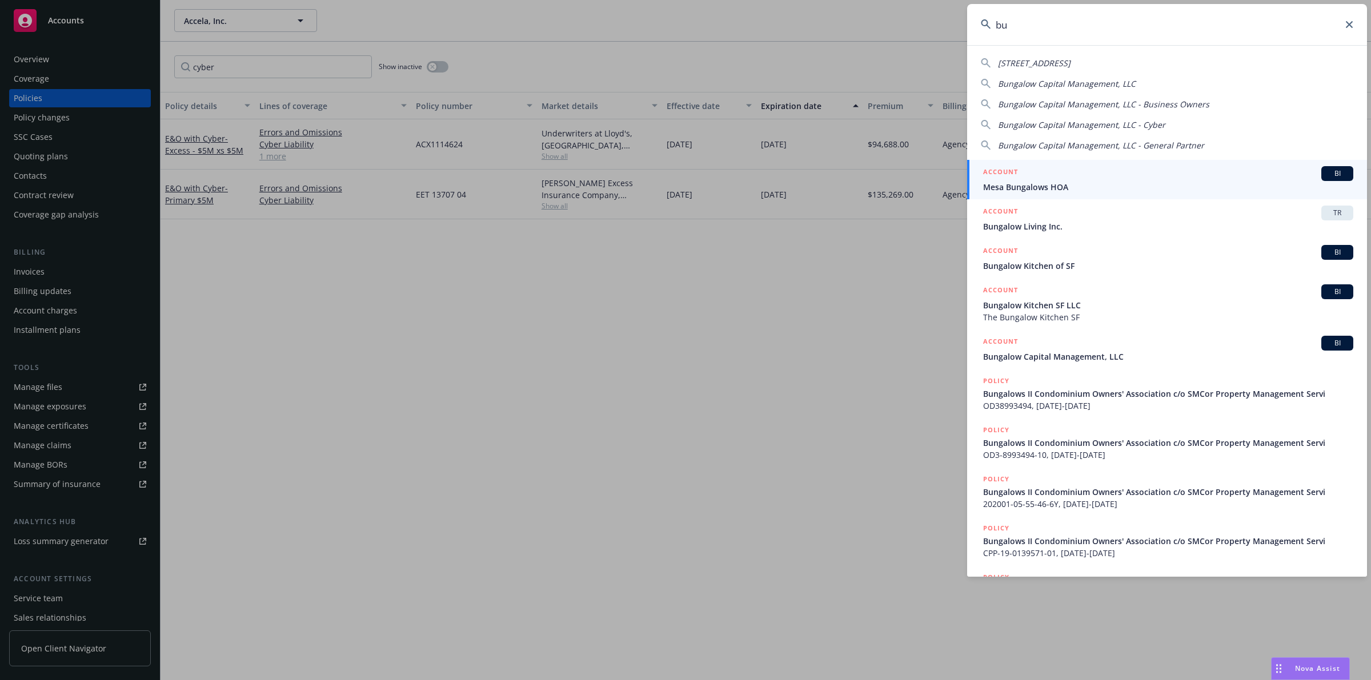
type input "b"
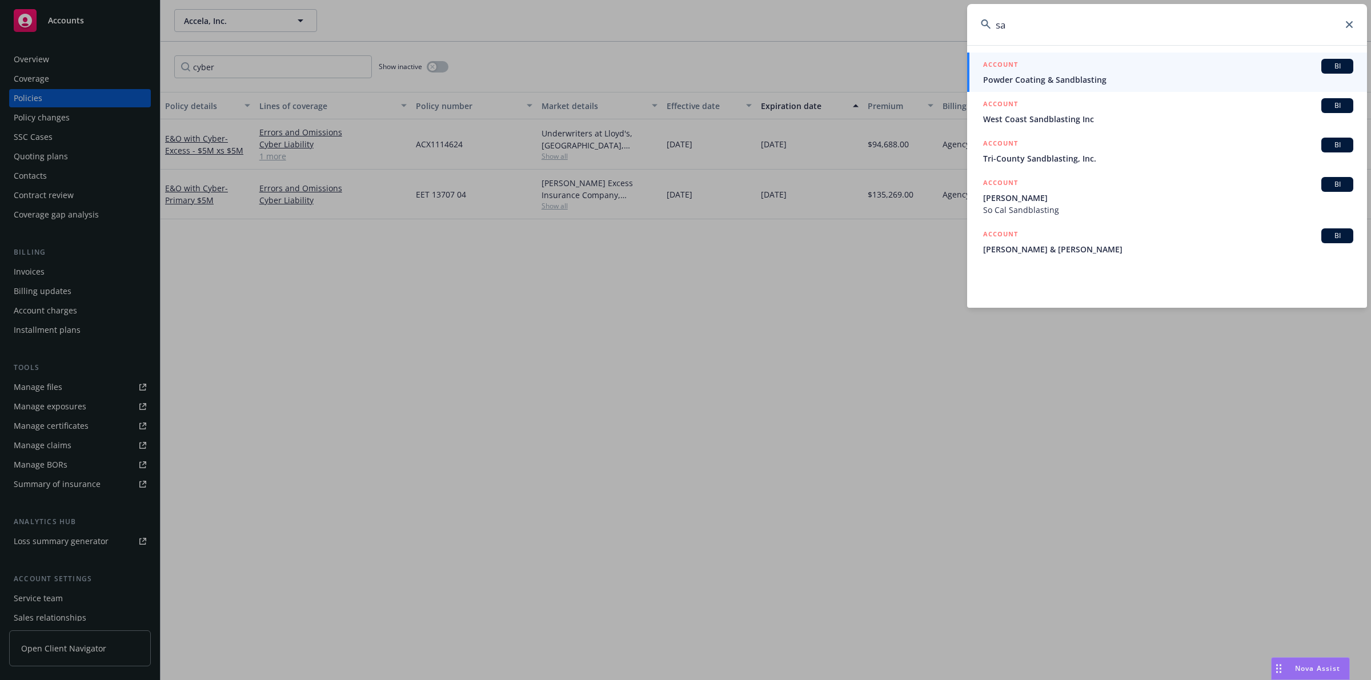
type input "s"
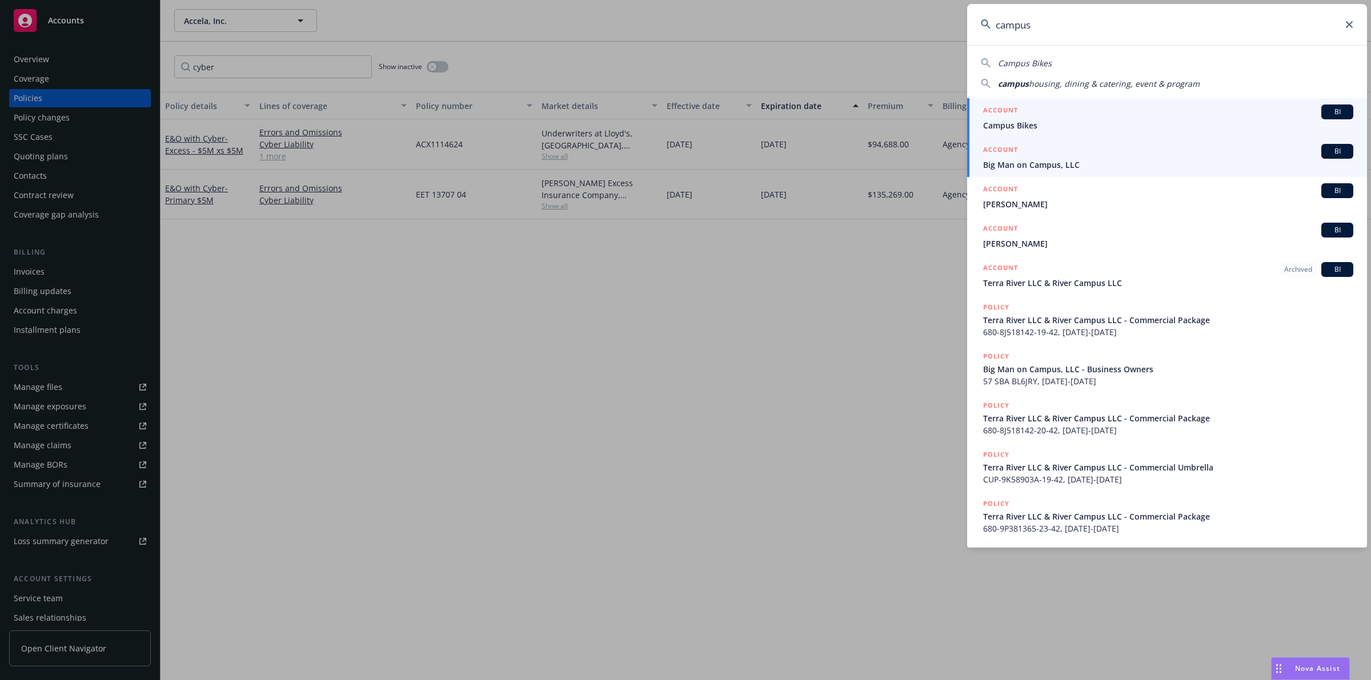
type input "campus"
click at [1066, 158] on div "ACCOUNT BI" at bounding box center [1168, 151] width 370 height 15
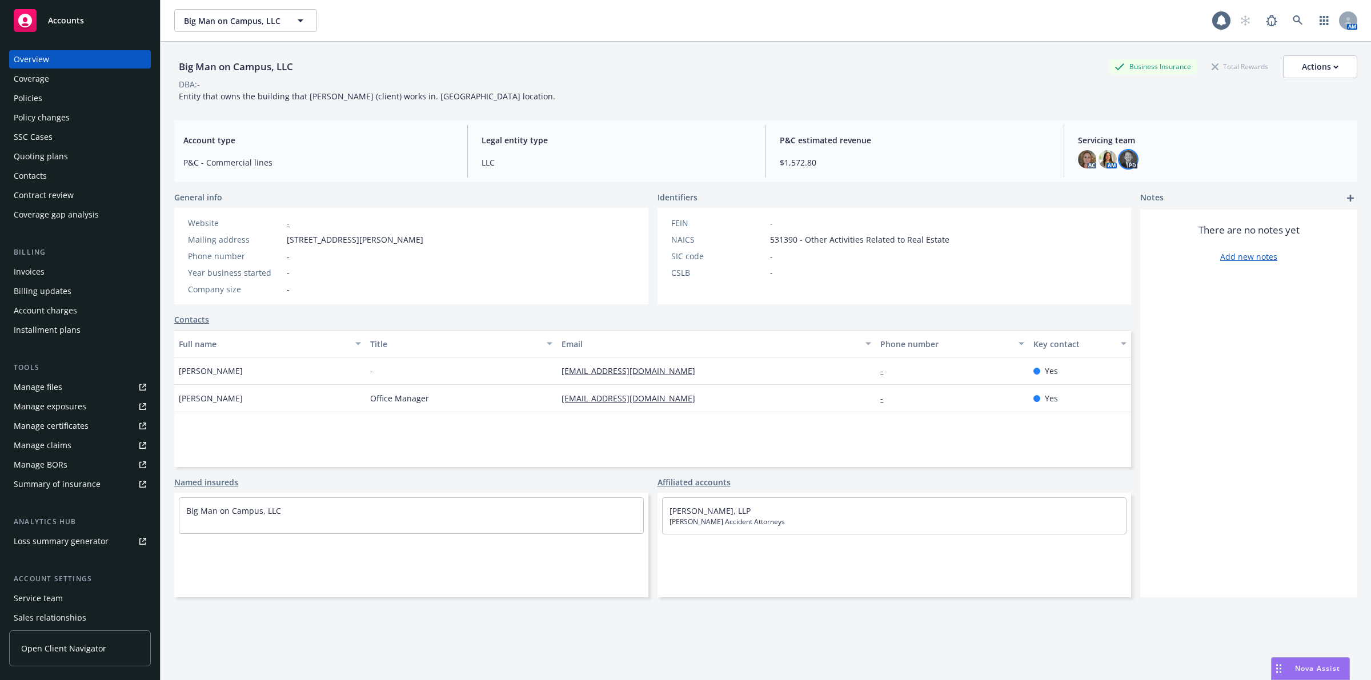
click at [1126, 166] on img at bounding box center [1128, 159] width 18 height 18
click at [973, 103] on div "Big Man on Campus, LLC Business Insurance Total Rewards Actions DBA: - Entity t…" at bounding box center [765, 77] width 1183 height 70
click at [71, 93] on div "Policies" at bounding box center [80, 98] width 133 height 18
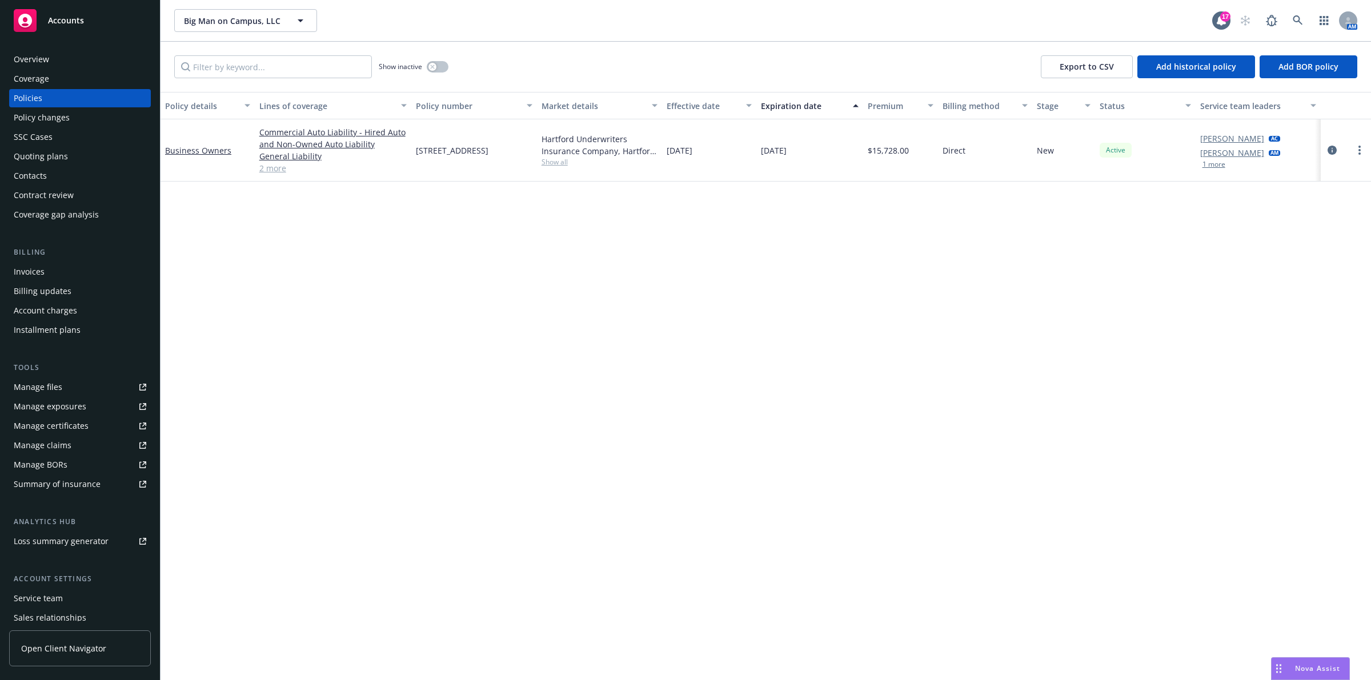
click at [58, 63] on div "Overview" at bounding box center [80, 59] width 133 height 18
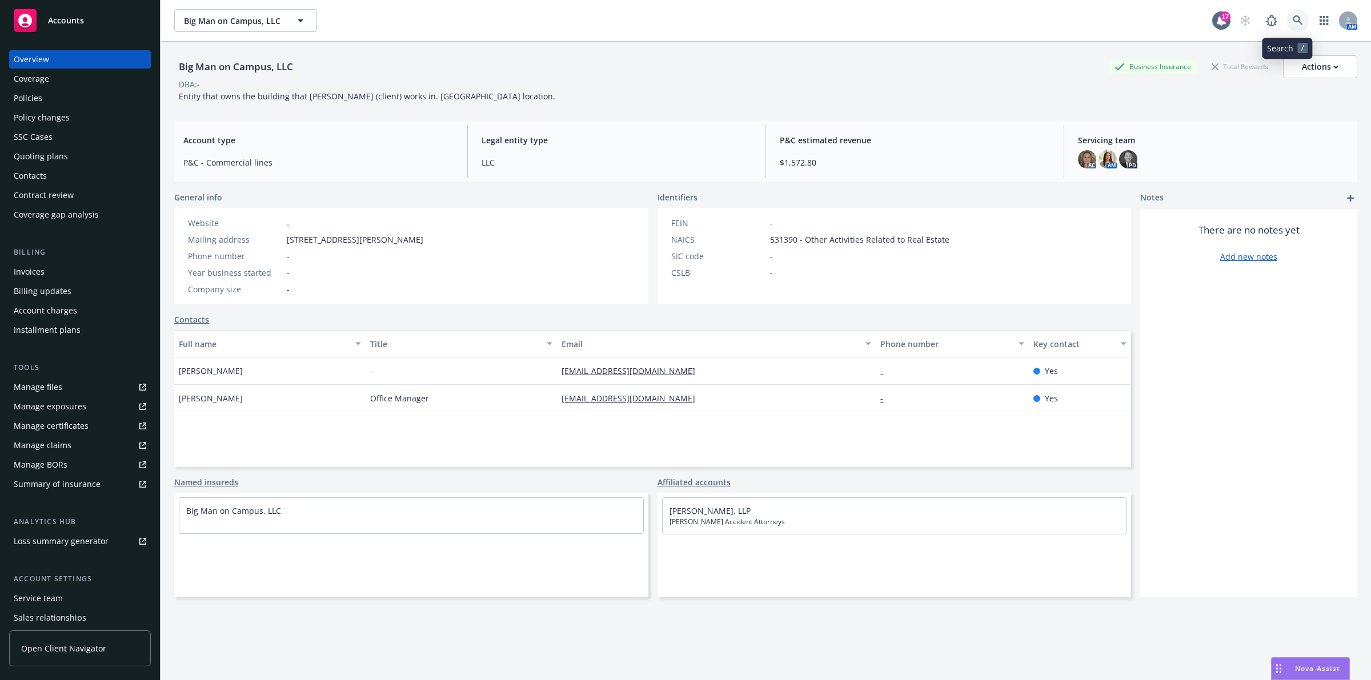
click at [1291, 27] on link at bounding box center [1298, 20] width 23 height 23
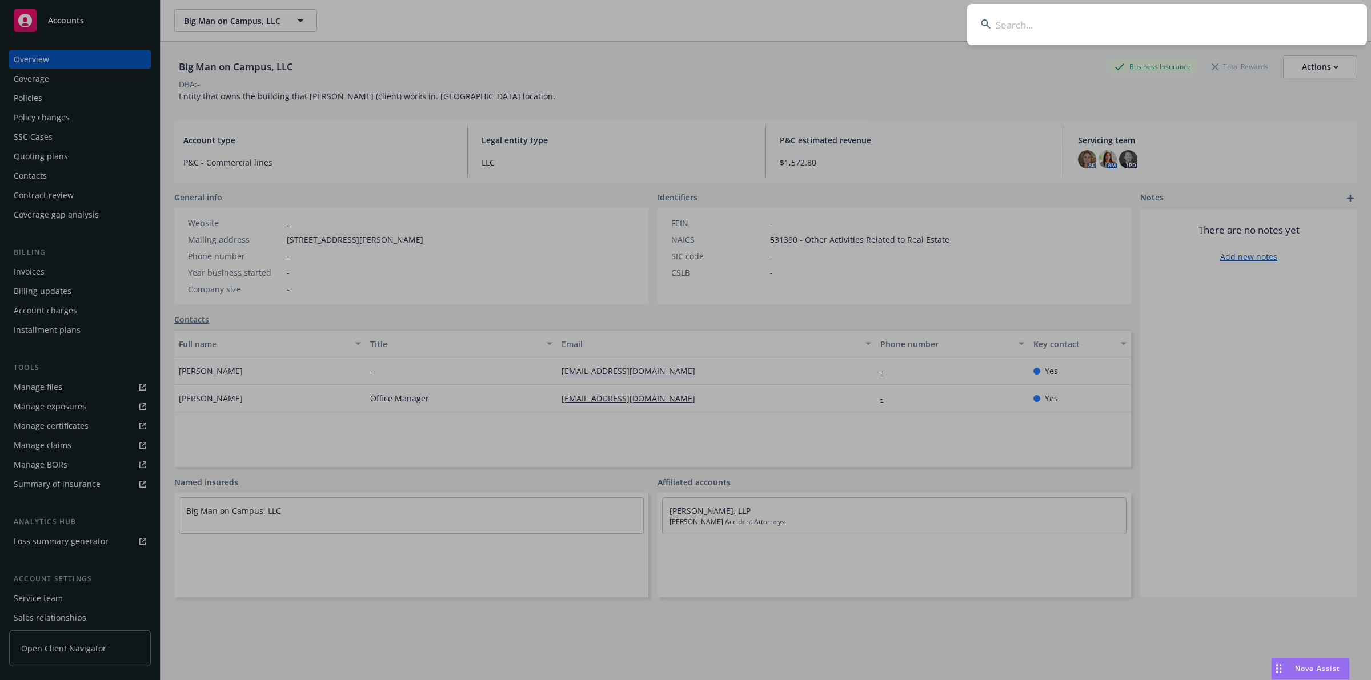
click at [1066, 41] on input at bounding box center [1167, 24] width 400 height 41
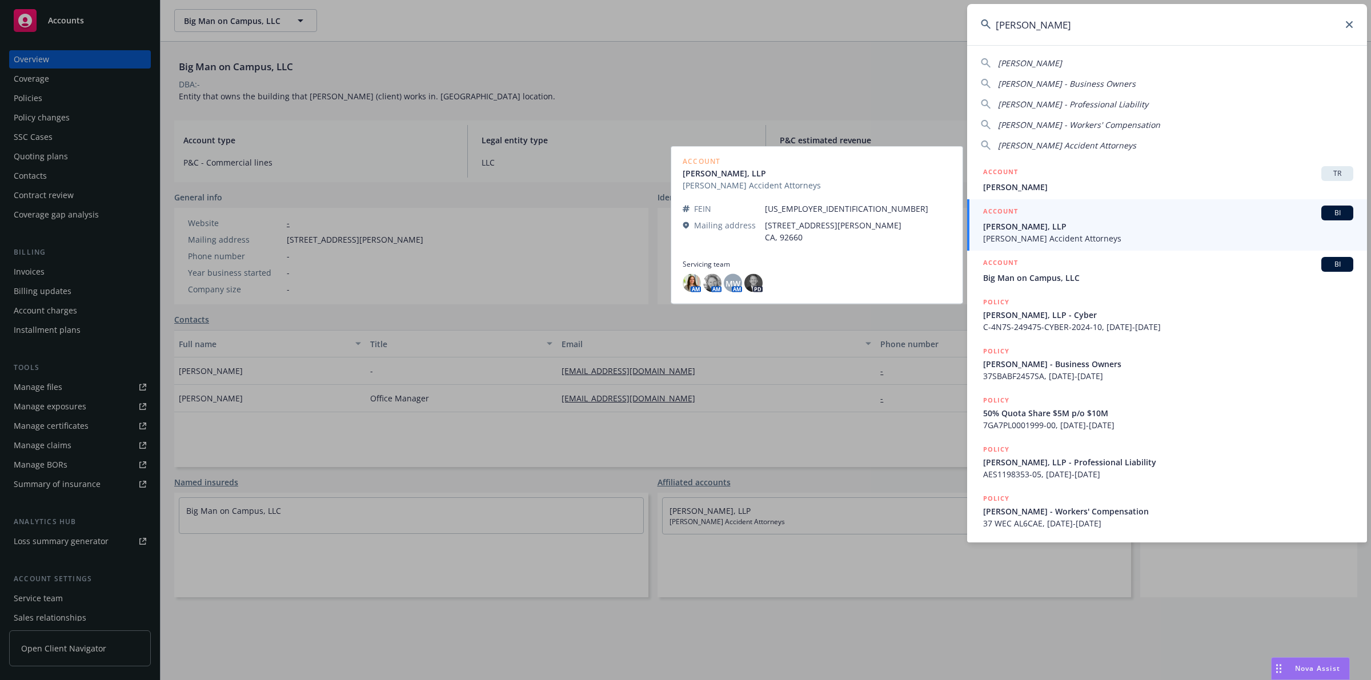
type input "[PERSON_NAME]"
click at [1107, 233] on span "[PERSON_NAME] Accident Attorneys" at bounding box center [1168, 239] width 370 height 12
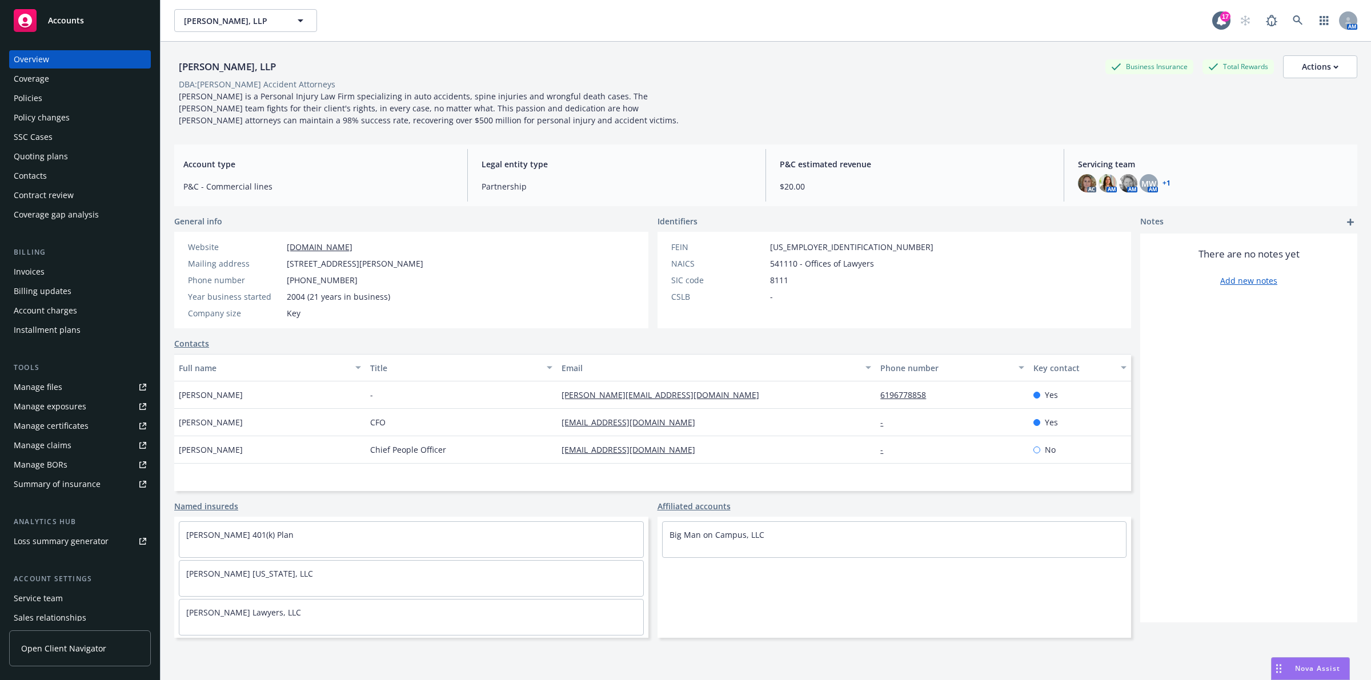
click at [398, 107] on span "[PERSON_NAME] is a Personal Injury Law Firm specializing in auto accidents, spi…" at bounding box center [429, 108] width 500 height 35
click at [375, 167] on span "Account type" at bounding box center [318, 164] width 270 height 12
click at [93, 65] on div "Overview" at bounding box center [80, 59] width 133 height 18
click at [1287, 30] on span at bounding box center [1298, 20] width 23 height 23
click at [1287, 27] on link at bounding box center [1298, 20] width 23 height 23
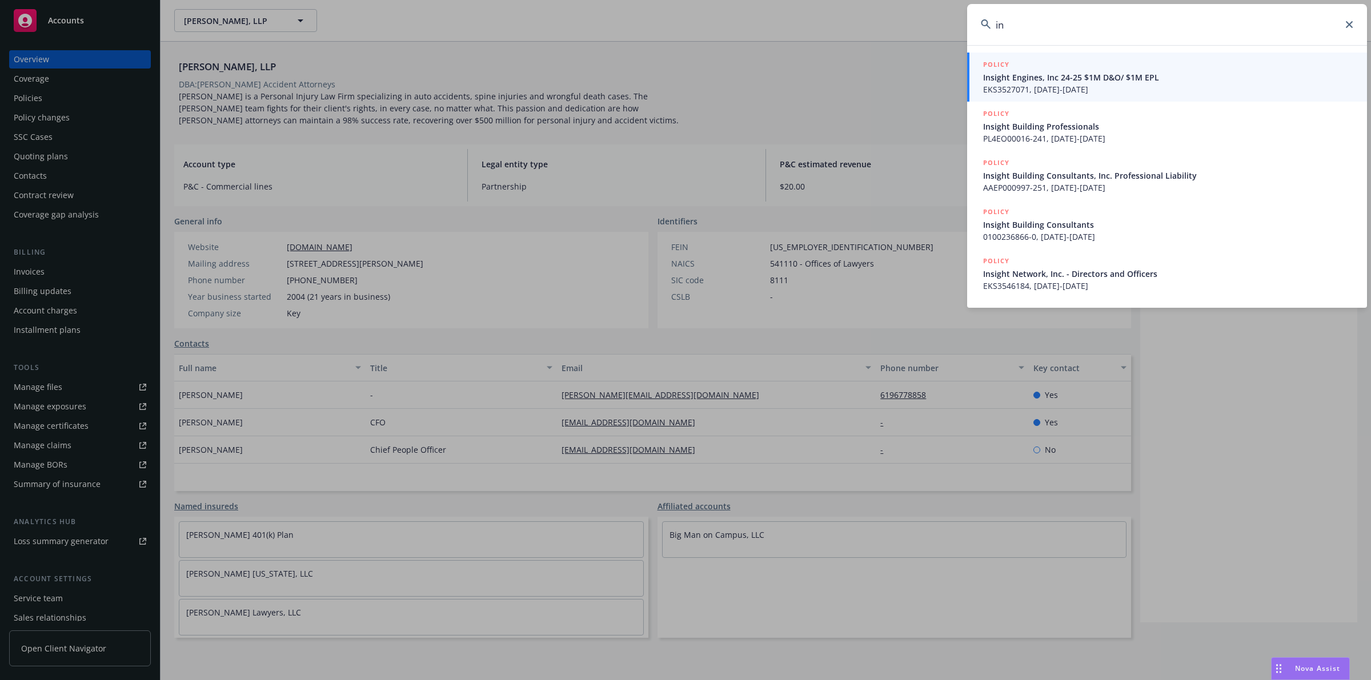
type input "i"
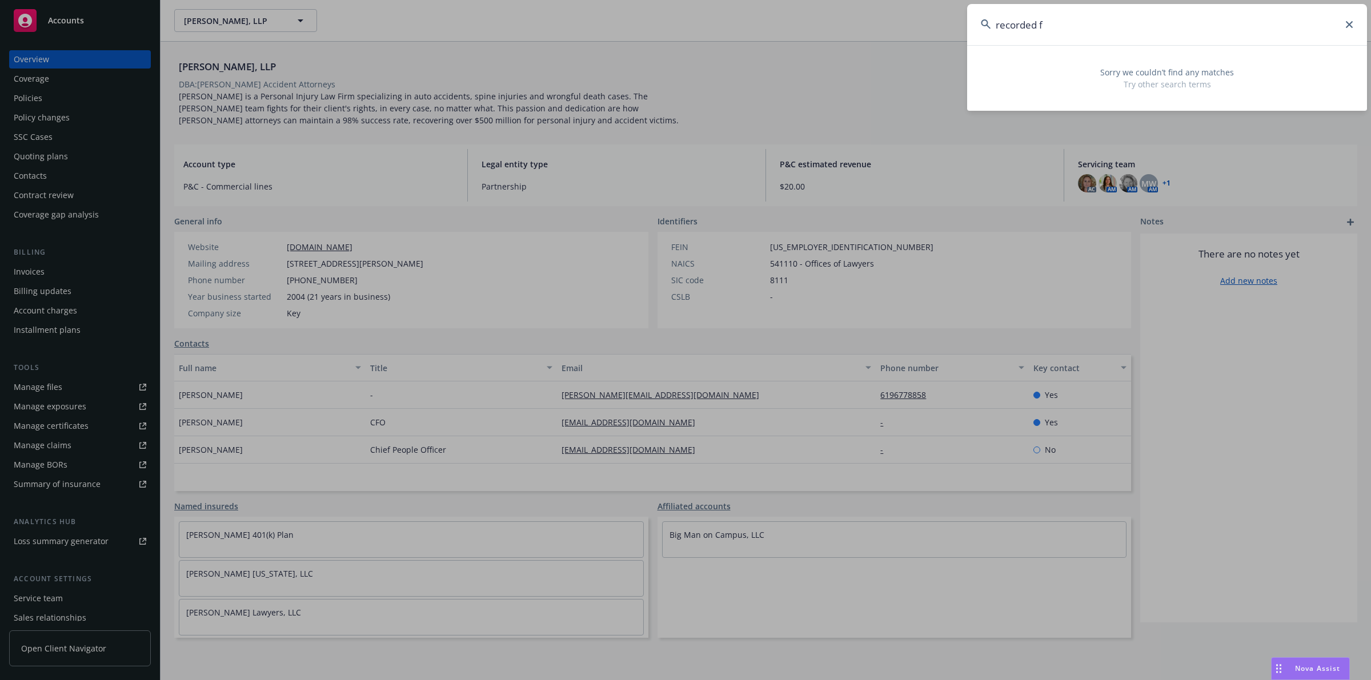
type input "recorded f"
